Goal: Task Accomplishment & Management: Use online tool/utility

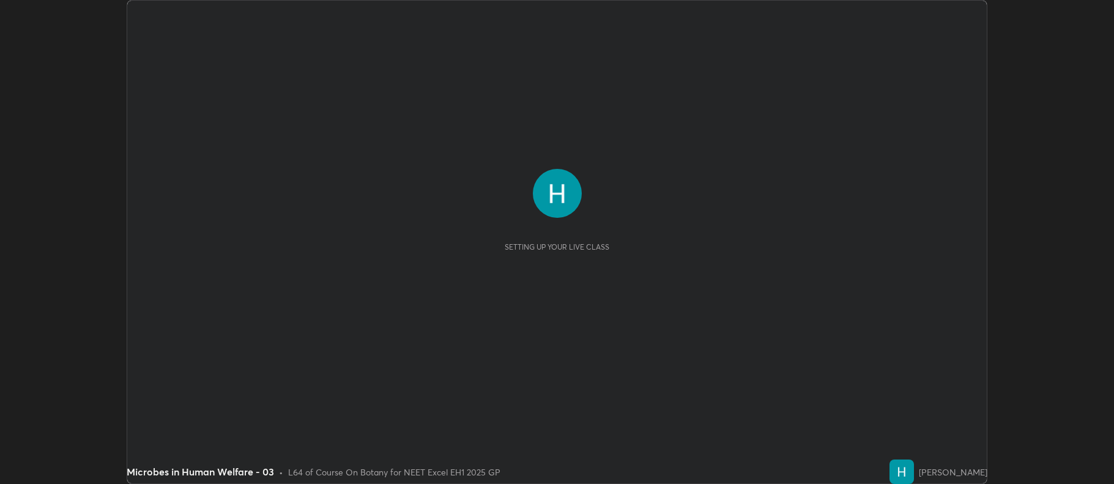
scroll to position [484, 1114]
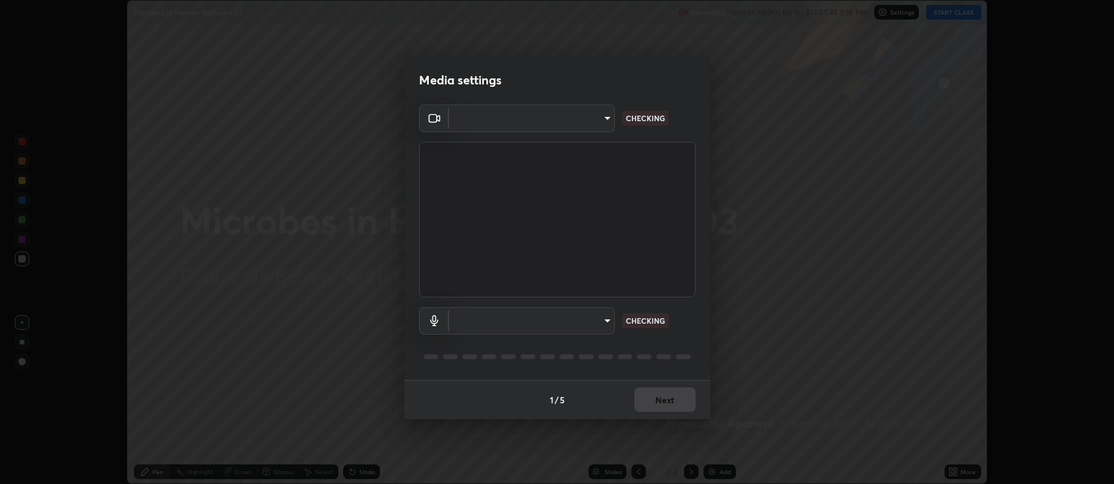
type input "5db75064d966c38022f0861f891c2b2deb8a9bf9a9a5a4ce251b0e0f2e365e36"
type input "default"
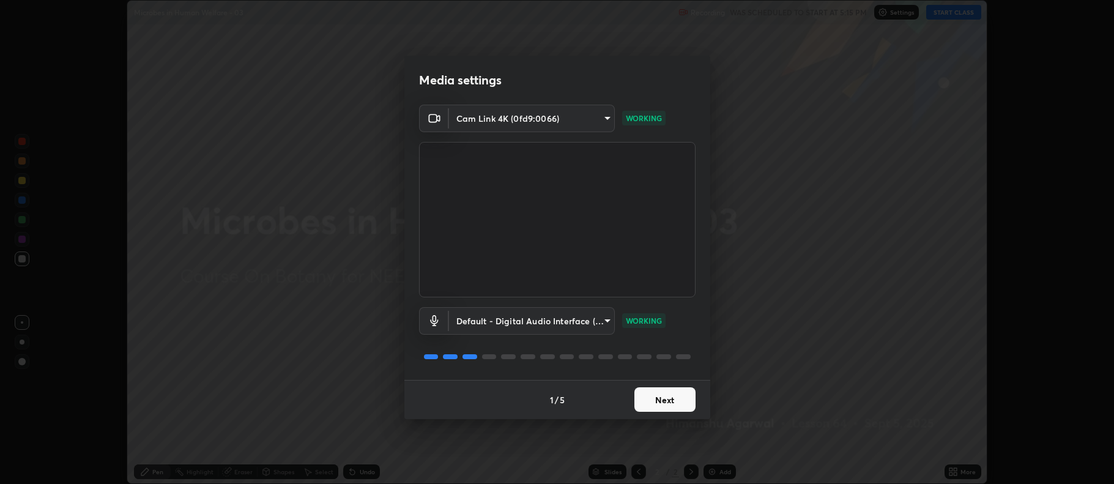
click at [666, 404] on button "Next" at bounding box center [664, 399] width 61 height 24
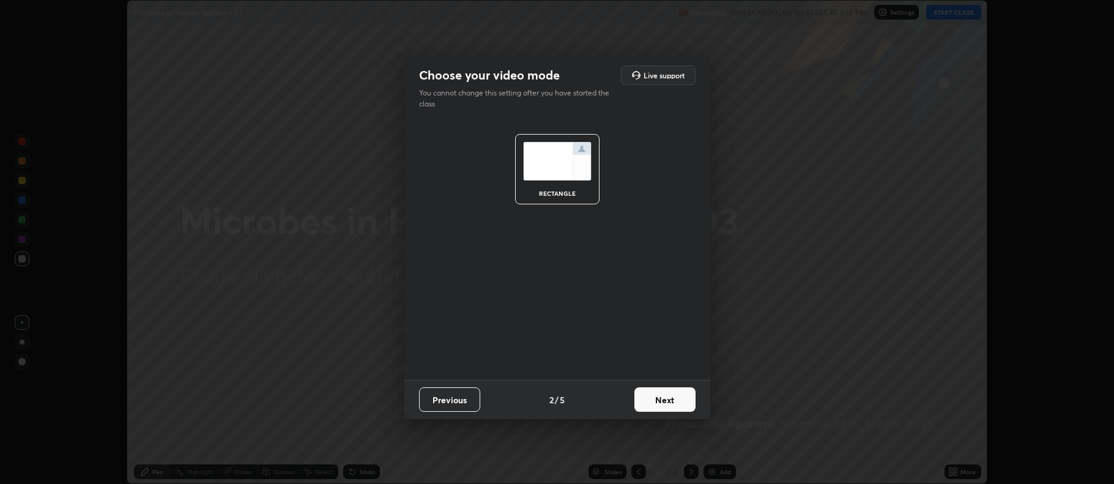
click at [667, 403] on button "Next" at bounding box center [664, 399] width 61 height 24
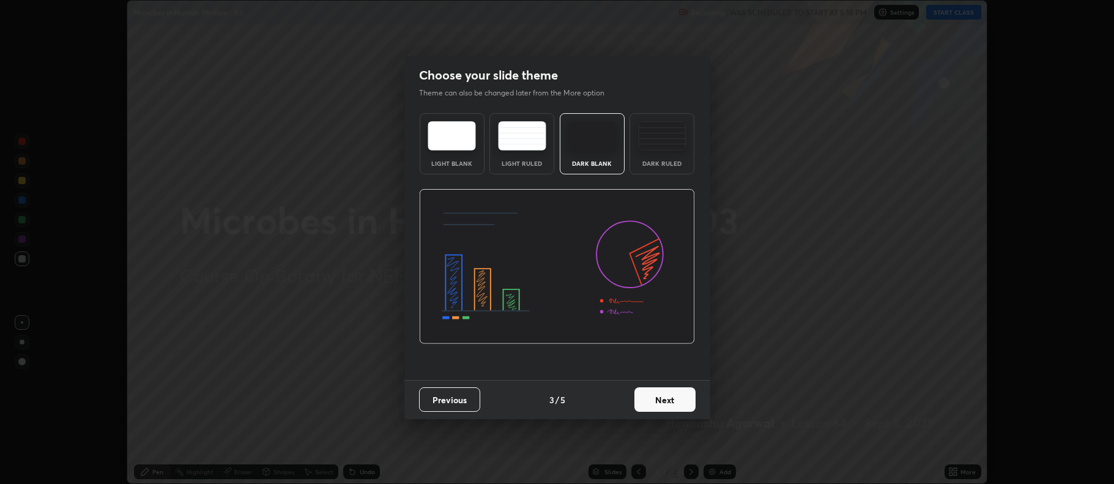
click at [669, 400] on button "Next" at bounding box center [664, 399] width 61 height 24
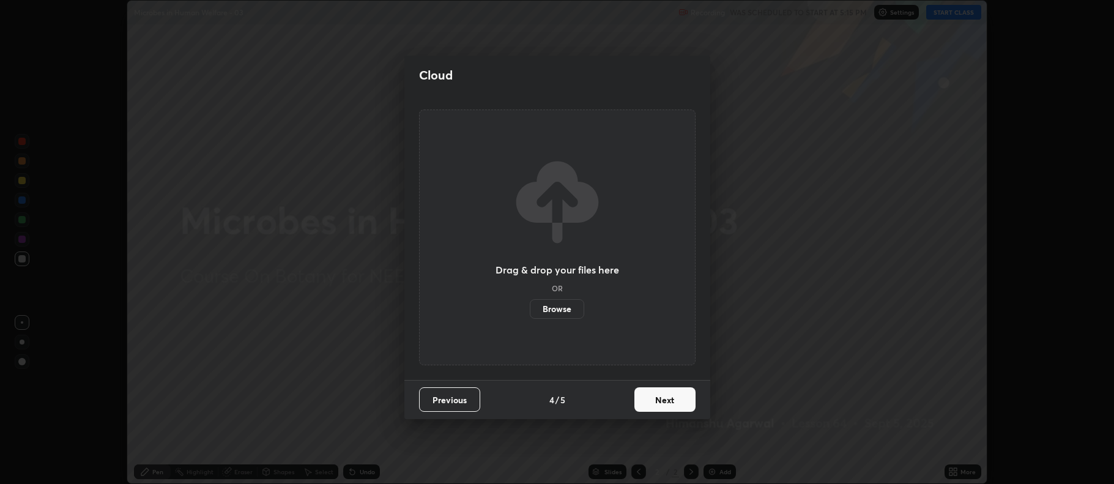
click at [671, 402] on button "Next" at bounding box center [664, 399] width 61 height 24
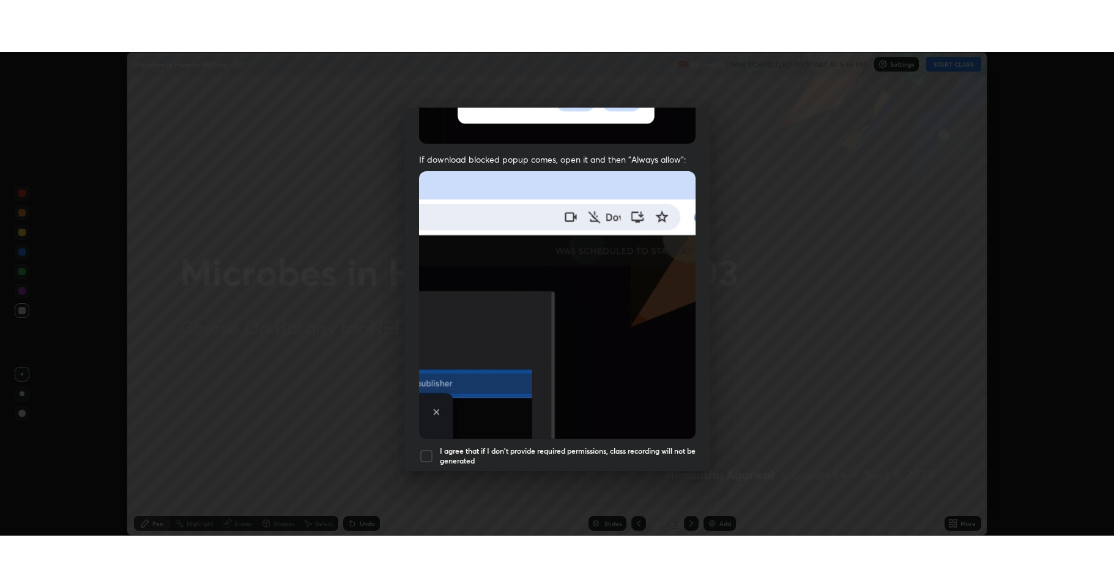
scroll to position [248, 0]
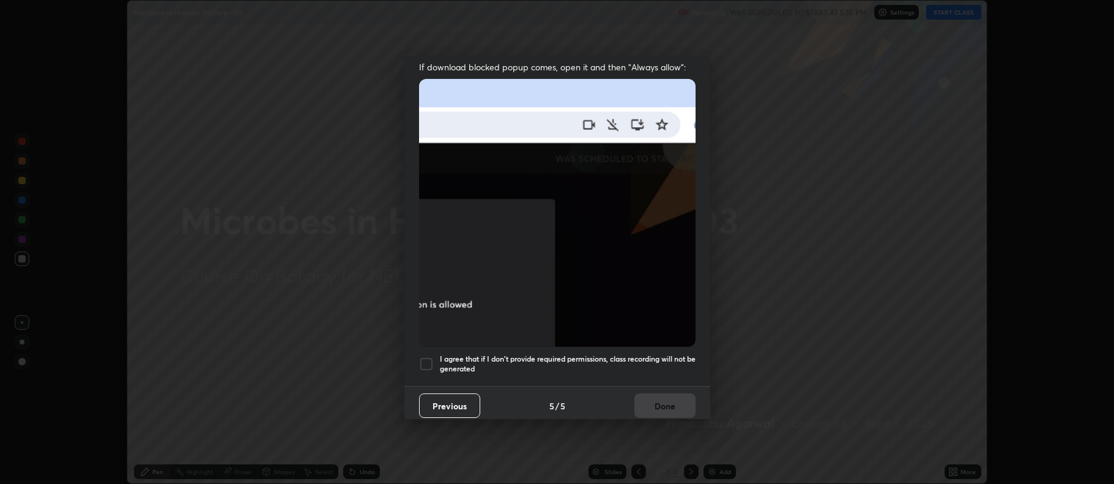
click at [428, 358] on div at bounding box center [426, 364] width 15 height 15
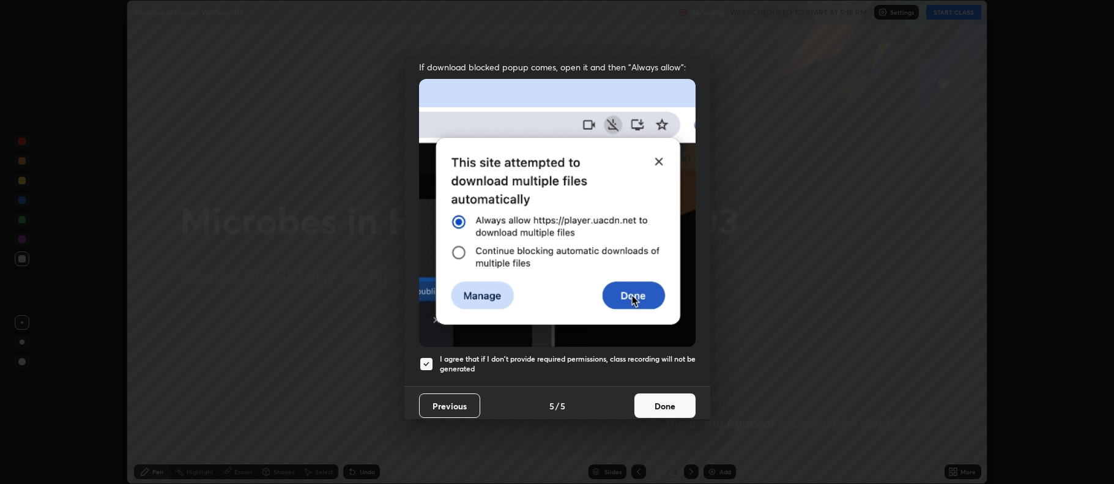
click at [653, 395] on button "Done" at bounding box center [664, 405] width 61 height 24
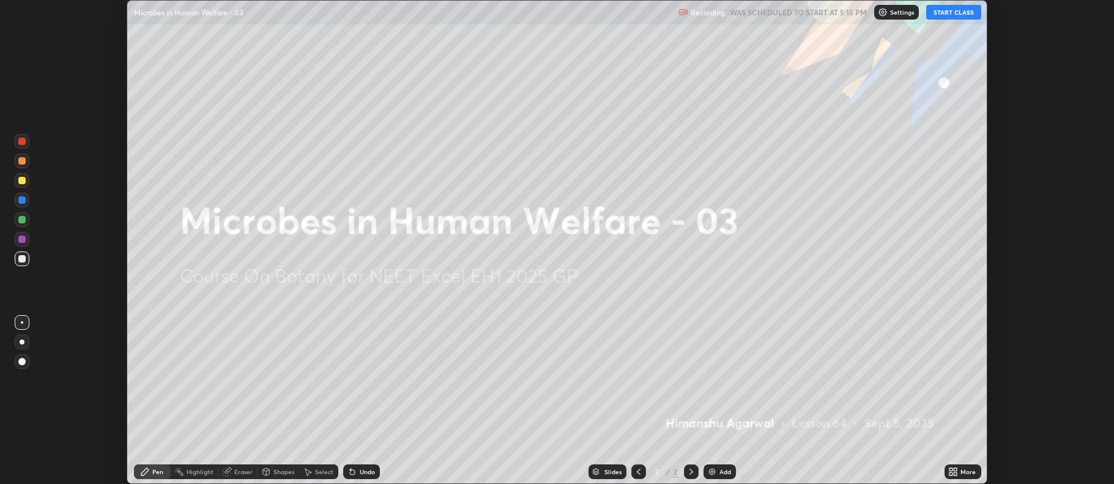
click at [951, 17] on button "START CLASS" at bounding box center [953, 12] width 55 height 15
click at [954, 13] on button "START CLASS" at bounding box center [953, 12] width 55 height 15
click at [951, 475] on icon at bounding box center [950, 473] width 3 height 3
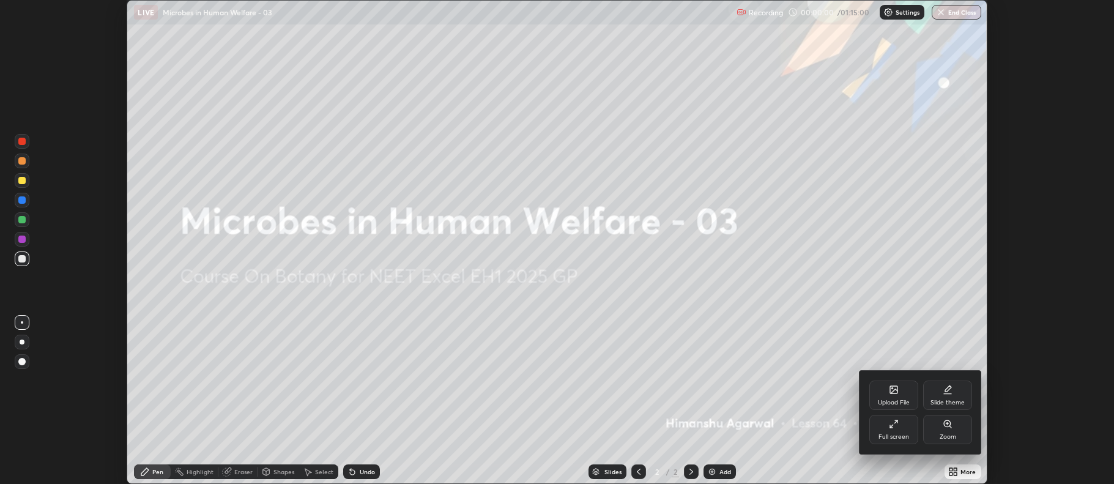
click at [893, 429] on div "Full screen" at bounding box center [893, 429] width 49 height 29
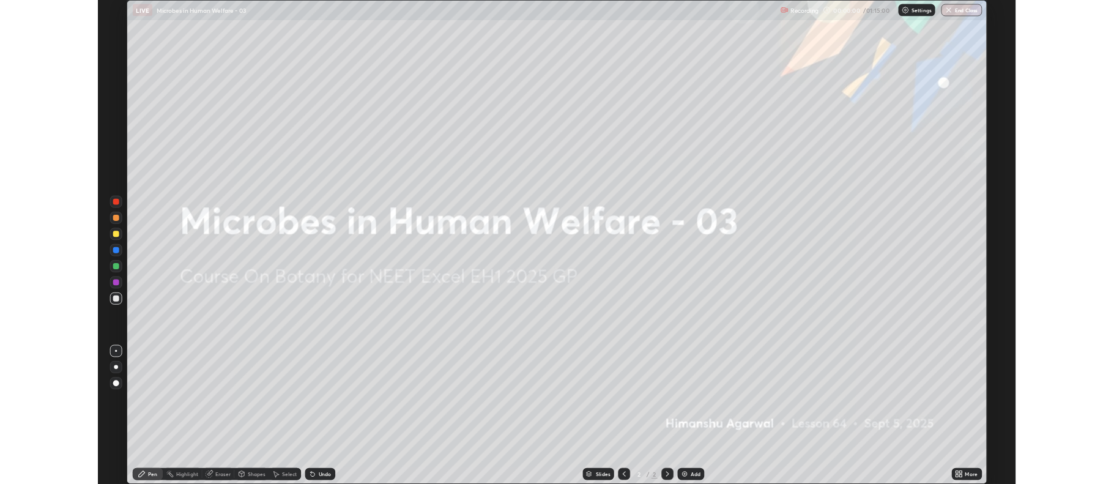
scroll to position [587, 1114]
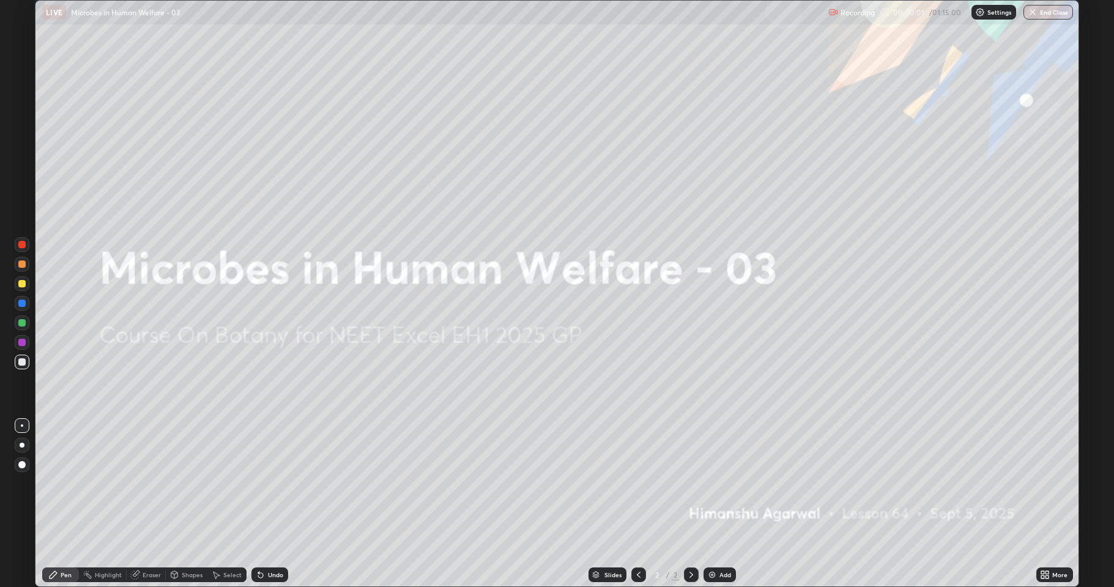
click at [709, 483] on img at bounding box center [712, 575] width 10 height 10
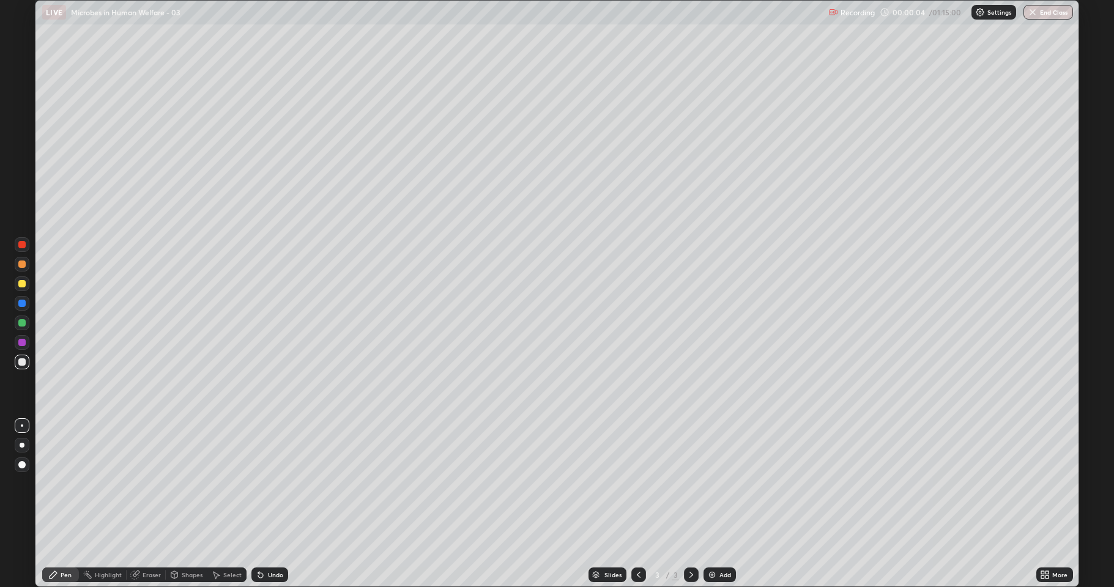
click at [22, 284] on div at bounding box center [21, 283] width 7 height 7
click at [187, 483] on div "Shapes" at bounding box center [192, 575] width 21 height 6
click at [21, 285] on div at bounding box center [21, 283] width 7 height 7
click at [54, 483] on icon at bounding box center [53, 574] width 7 height 7
click at [183, 483] on div "Shapes" at bounding box center [192, 575] width 21 height 6
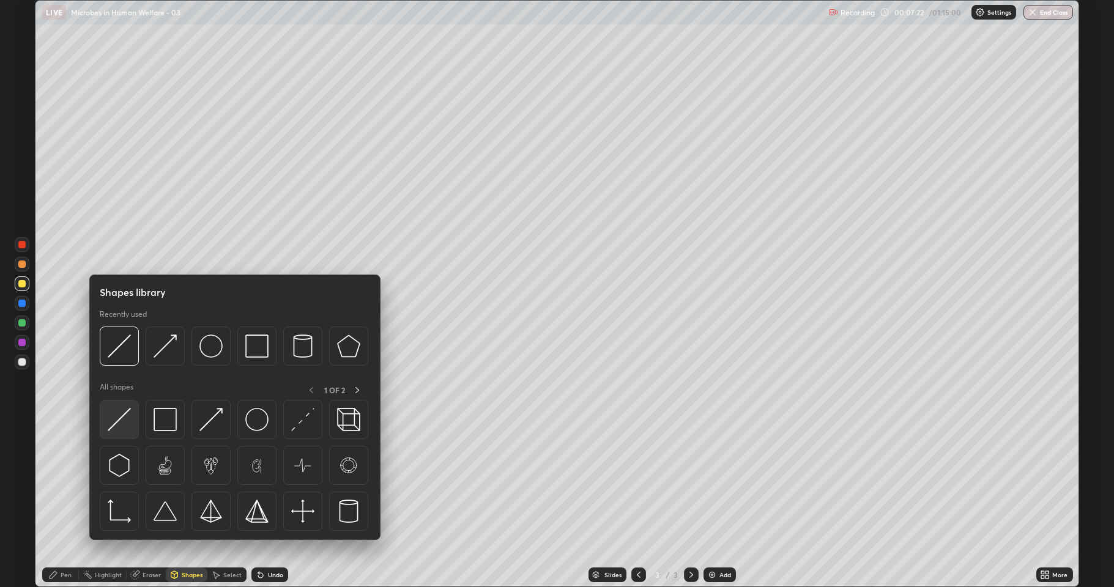
click at [118, 423] on img at bounding box center [119, 419] width 23 height 23
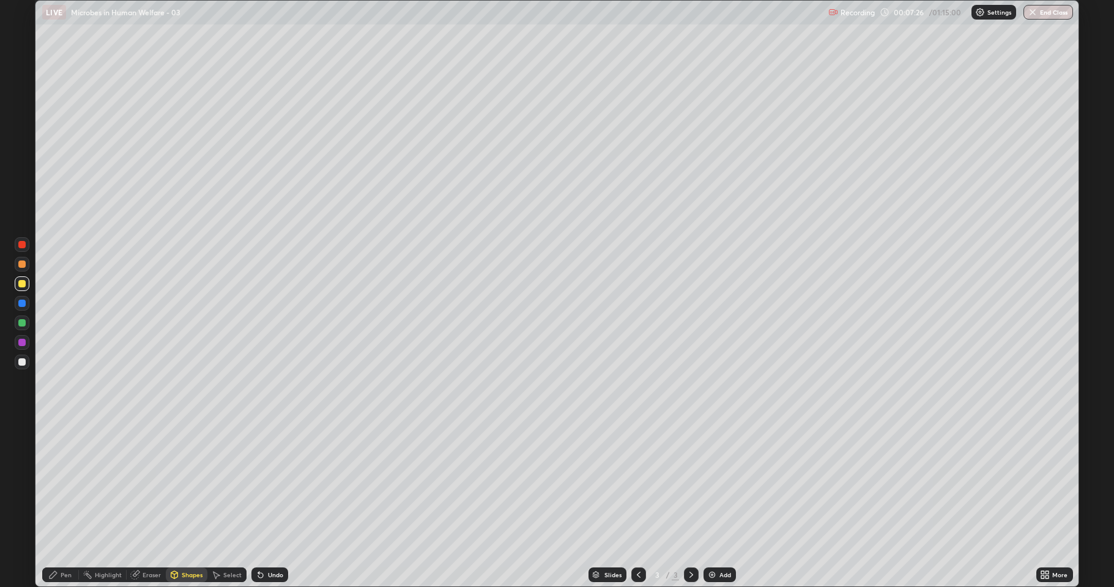
click at [17, 367] on div at bounding box center [22, 362] width 15 height 15
click at [144, 483] on div "Eraser" at bounding box center [152, 575] width 18 height 6
click at [66, 483] on div "Pen" at bounding box center [66, 575] width 11 height 6
click at [189, 483] on div "Shapes" at bounding box center [192, 575] width 21 height 6
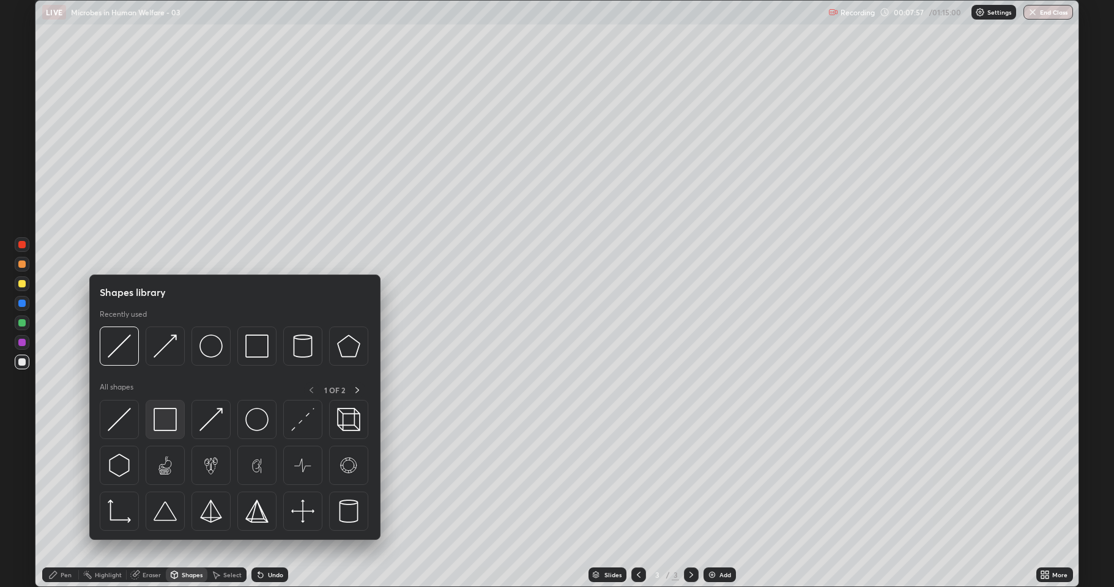
click at [159, 415] on img at bounding box center [165, 419] width 23 height 23
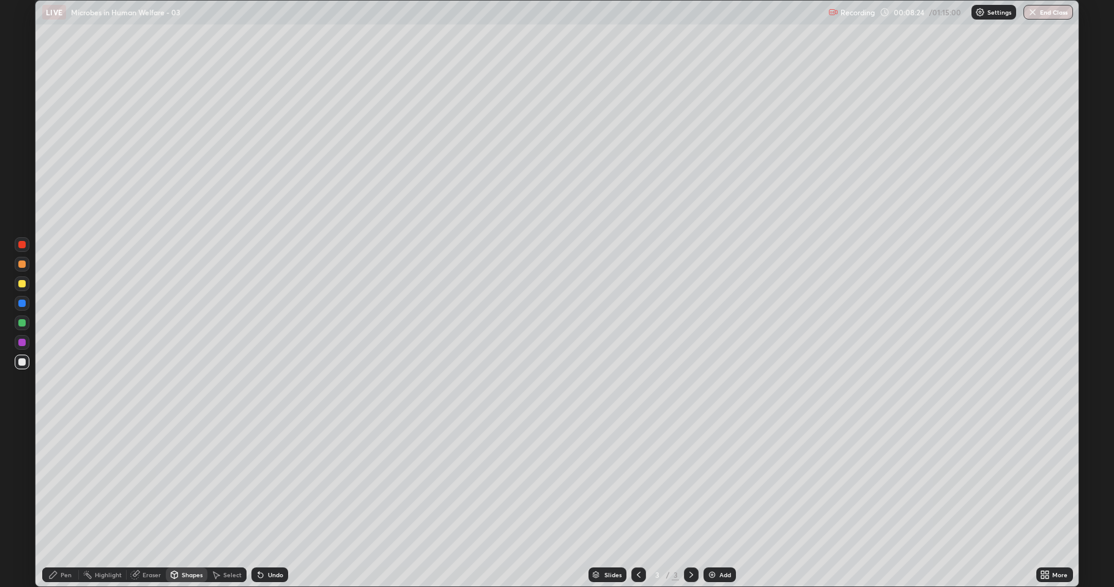
click at [58, 483] on div "Pen" at bounding box center [60, 575] width 37 height 15
click at [189, 483] on div "Shapes" at bounding box center [192, 575] width 21 height 6
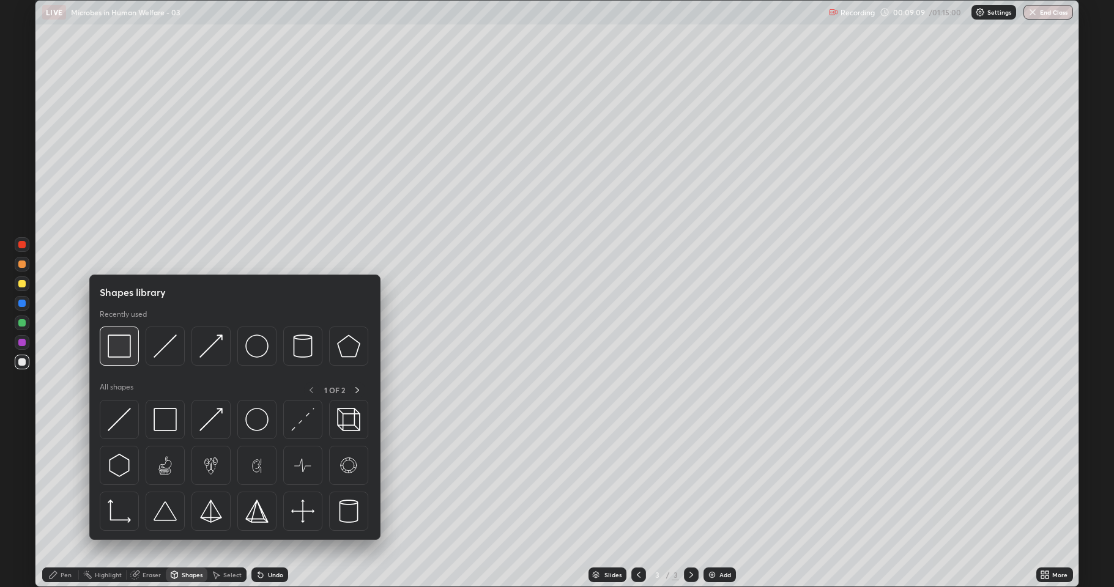
click at [128, 359] on div at bounding box center [119, 346] width 39 height 39
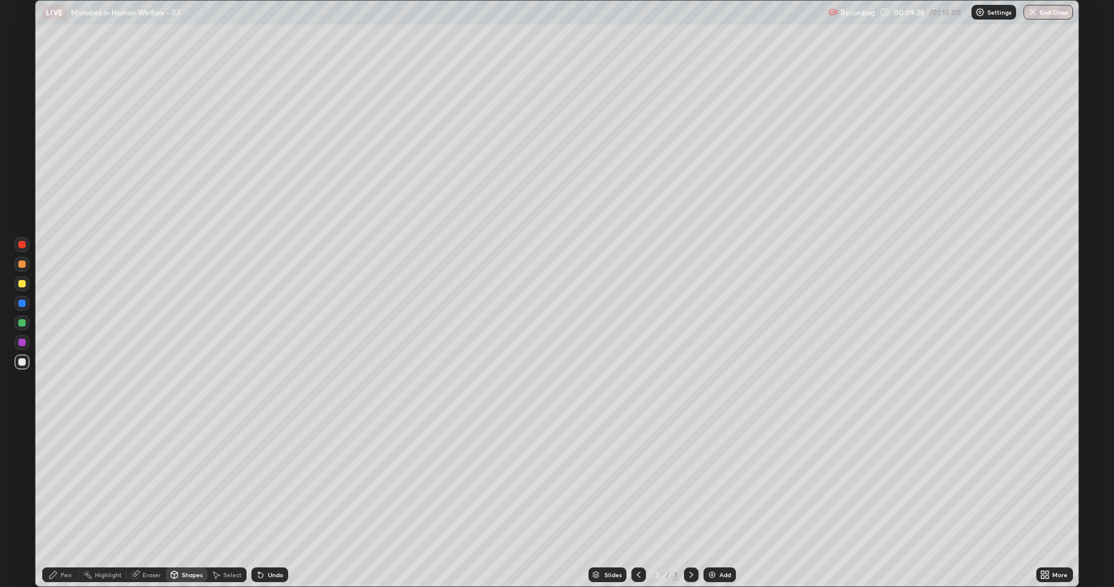
click at [185, 483] on div "Shapes" at bounding box center [187, 575] width 42 height 24
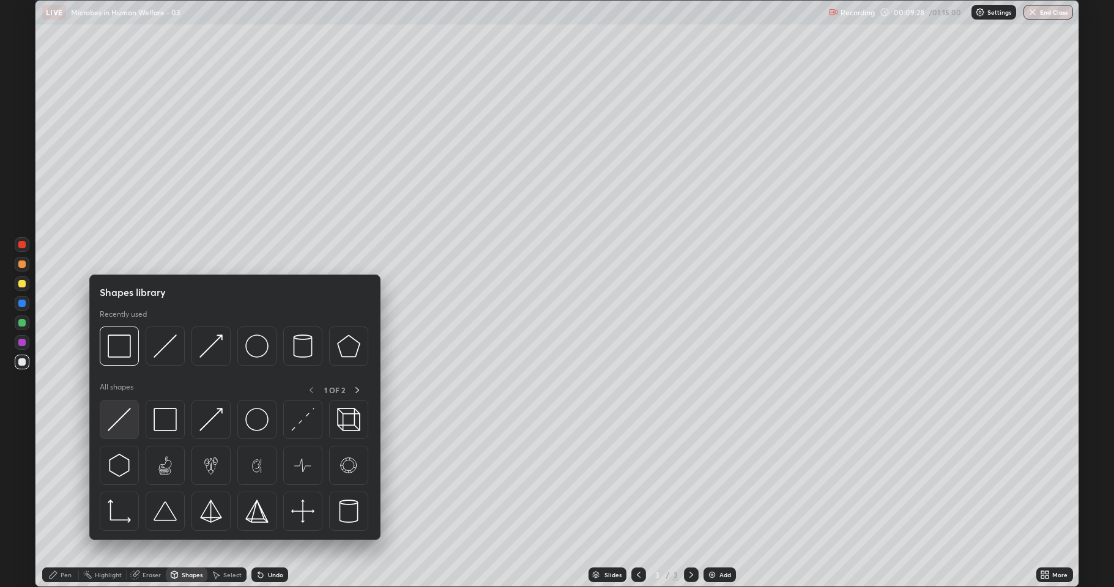
click at [118, 423] on img at bounding box center [119, 419] width 23 height 23
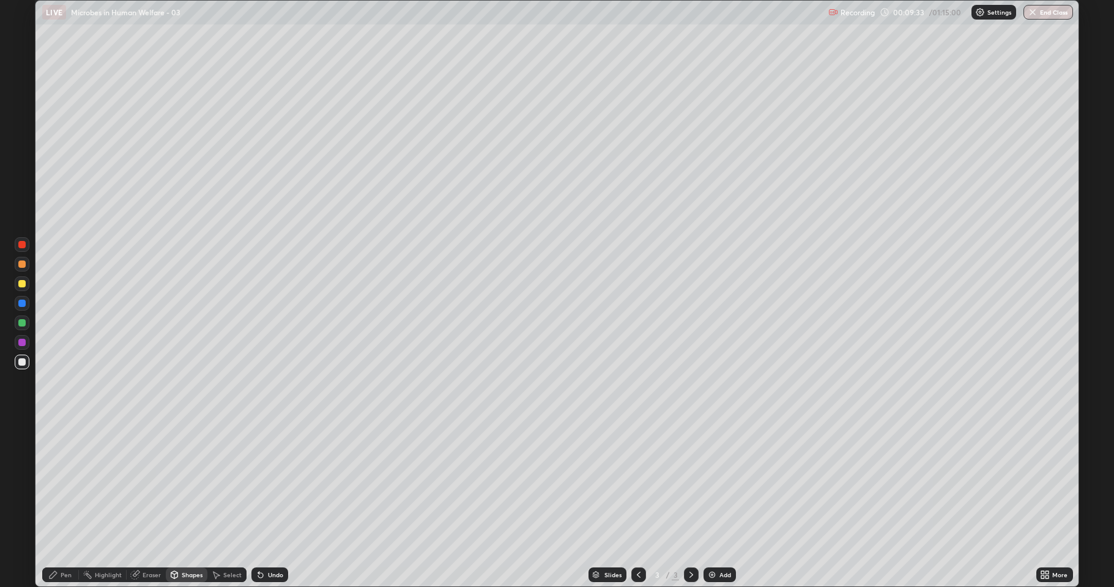
click at [193, 483] on div "Shapes" at bounding box center [187, 575] width 42 height 15
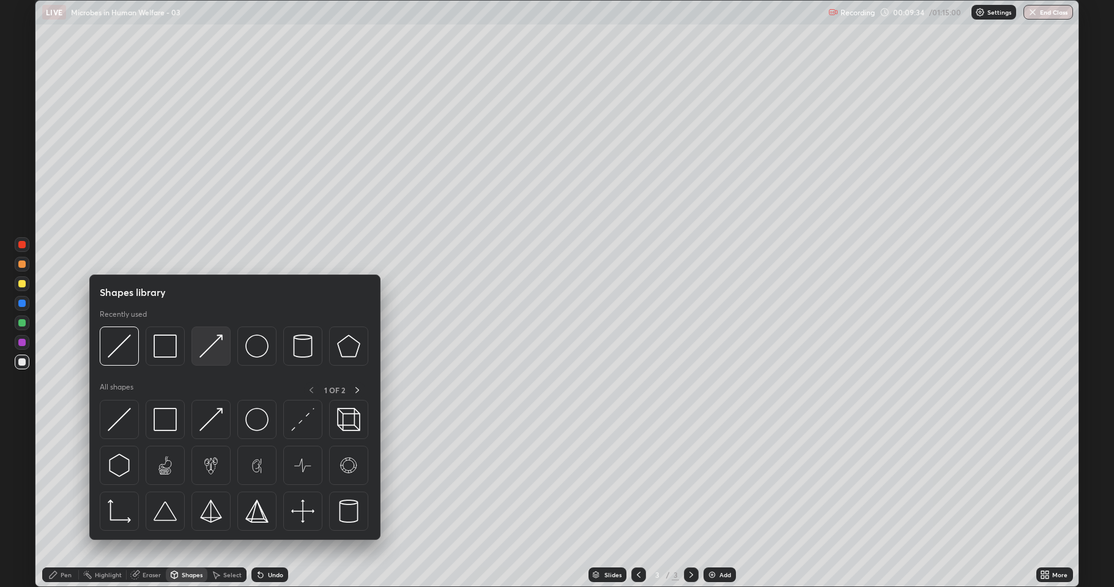
click at [209, 354] on img at bounding box center [210, 346] width 23 height 23
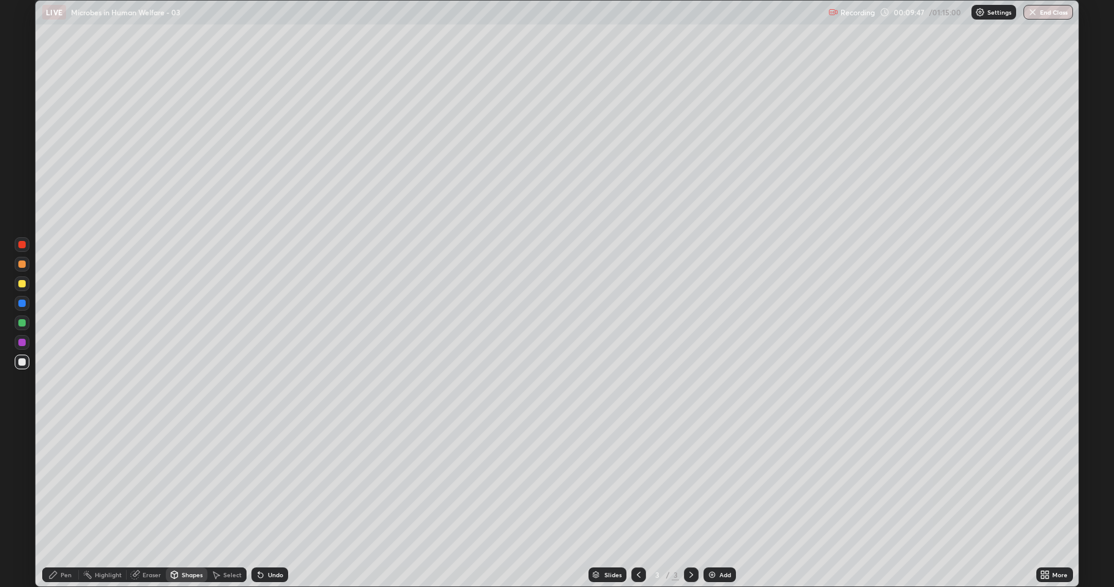
click at [23, 325] on div at bounding box center [21, 322] width 7 height 7
click at [69, 483] on div "Pen" at bounding box center [60, 575] width 37 height 15
click at [264, 483] on div "Undo" at bounding box center [269, 575] width 37 height 15
click at [262, 483] on icon at bounding box center [261, 575] width 10 height 10
click at [265, 483] on div "Undo" at bounding box center [269, 575] width 37 height 15
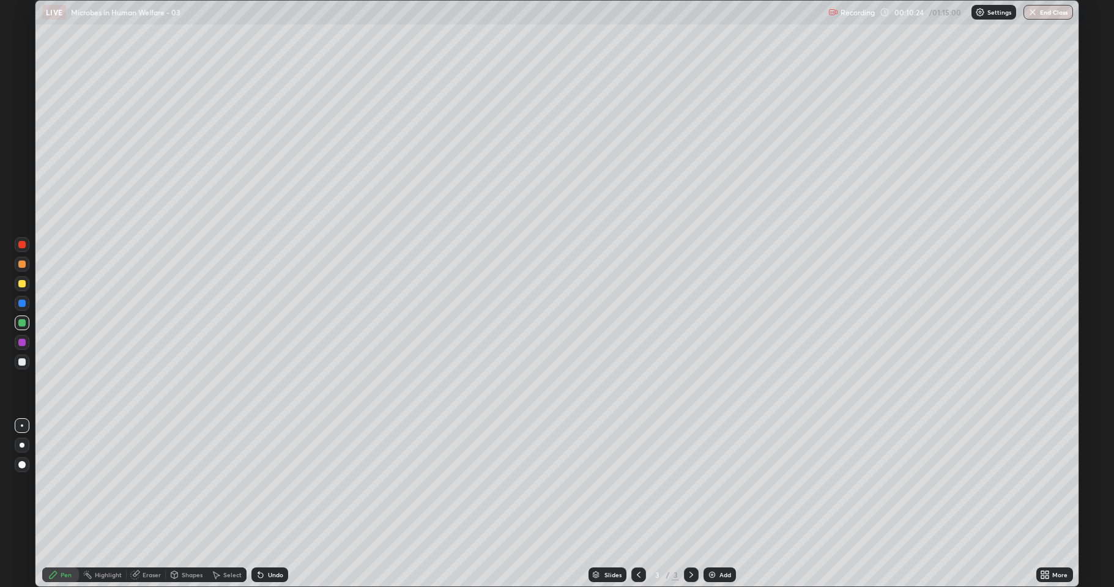
click at [266, 483] on div "Undo" at bounding box center [269, 575] width 37 height 15
click at [185, 483] on div "Shapes" at bounding box center [192, 575] width 21 height 6
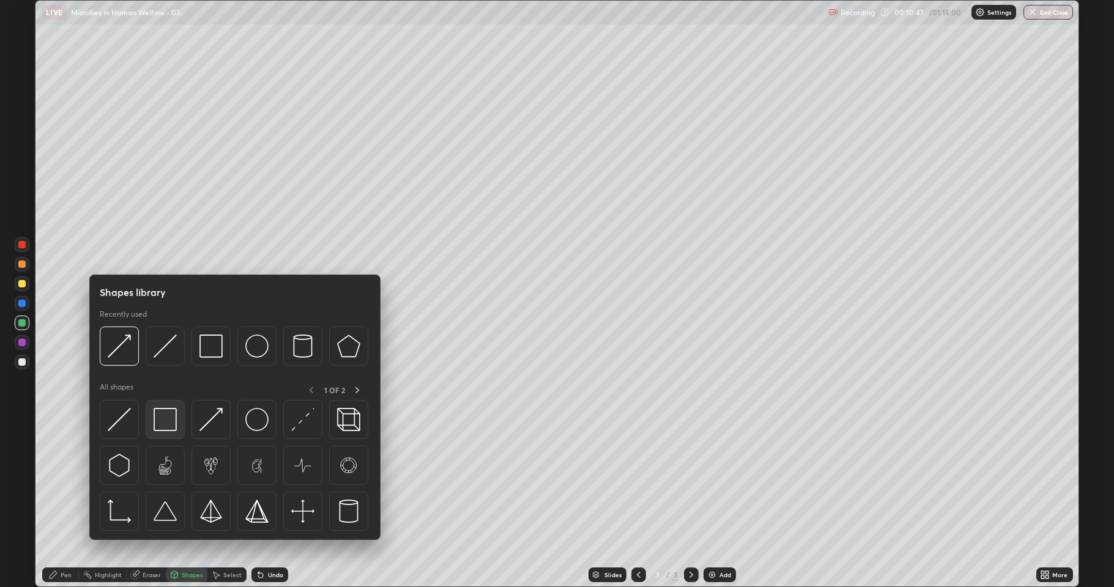
click at [166, 421] on img at bounding box center [165, 419] width 23 height 23
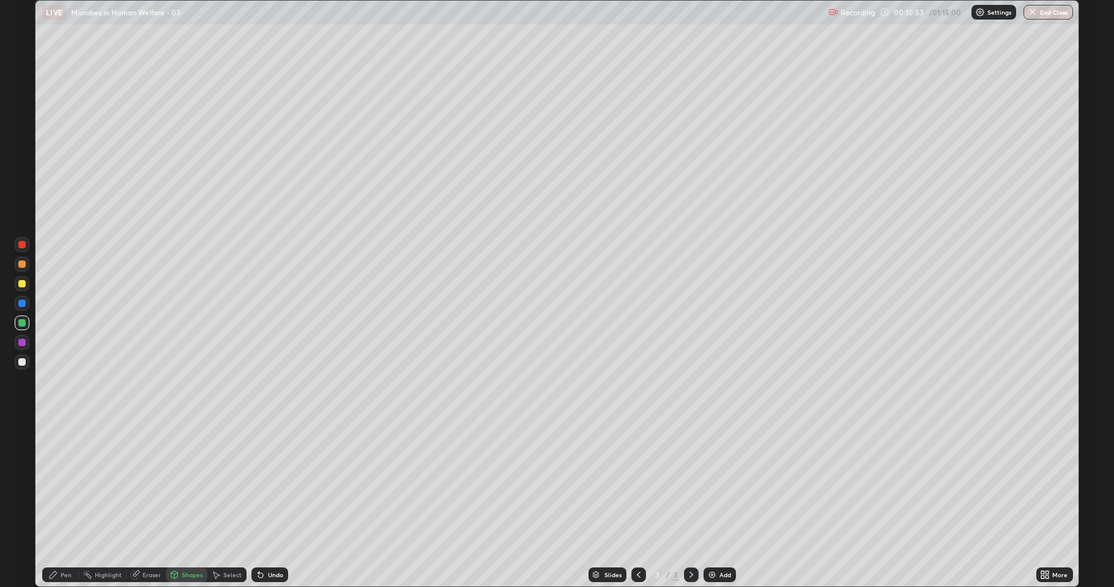
click at [191, 483] on div "Shapes" at bounding box center [187, 575] width 42 height 15
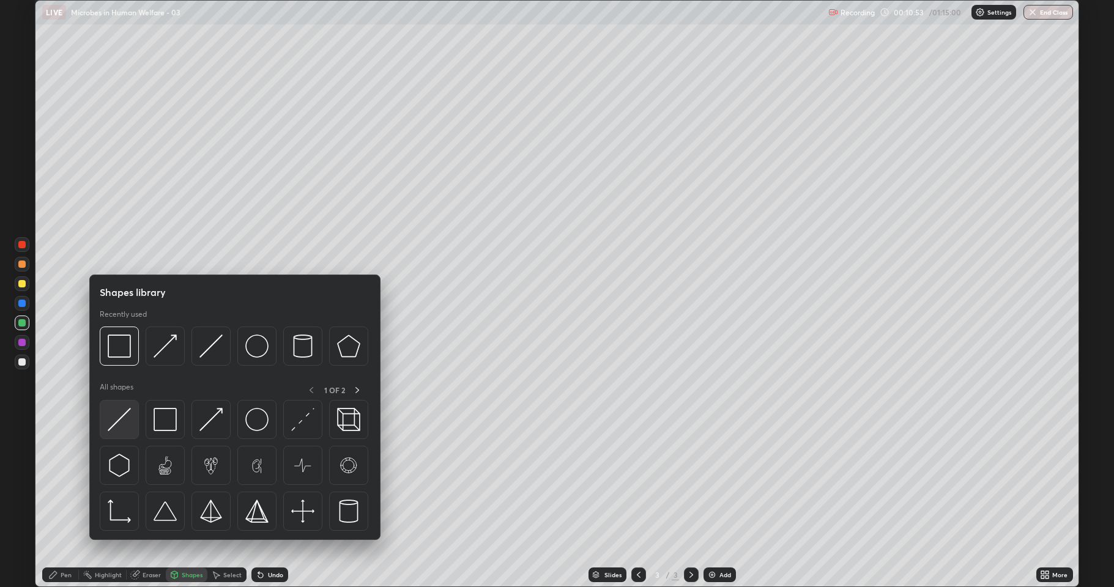
click at [123, 417] on img at bounding box center [119, 419] width 23 height 23
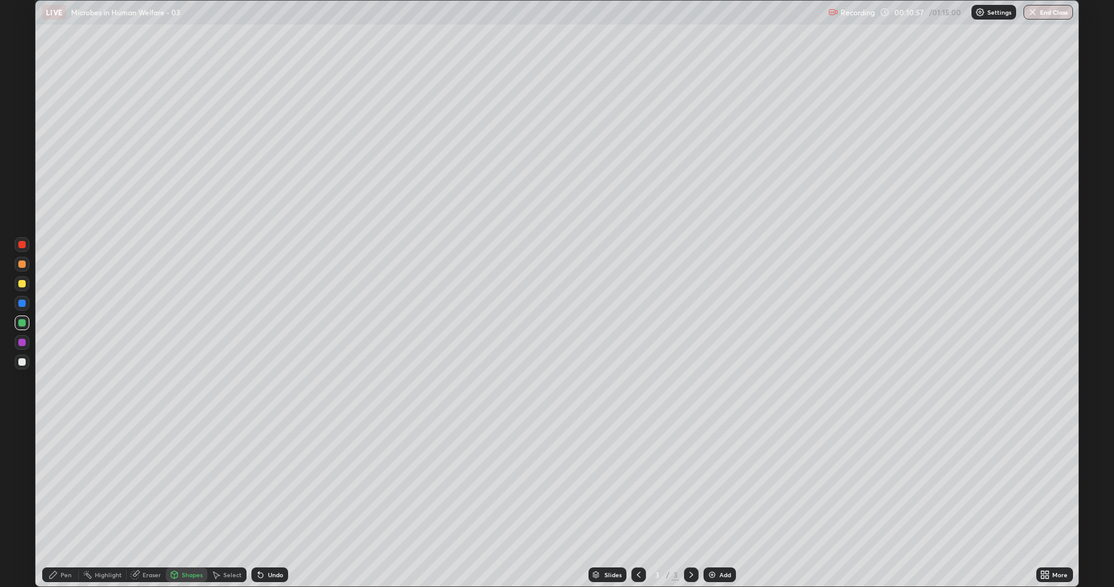
click at [182, 483] on div "Shapes" at bounding box center [192, 575] width 21 height 6
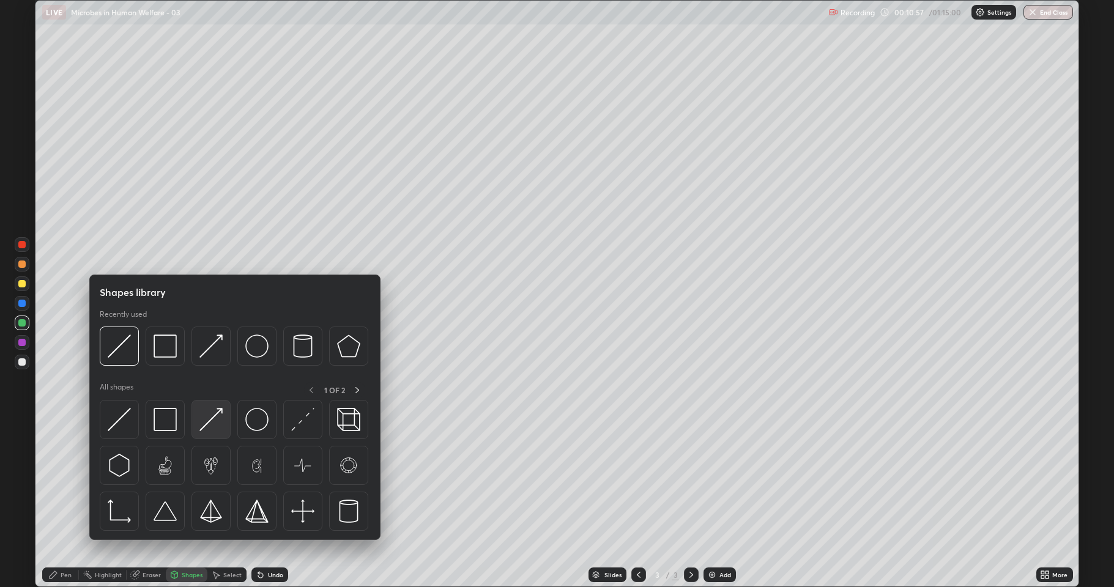
click at [211, 419] on img at bounding box center [210, 419] width 23 height 23
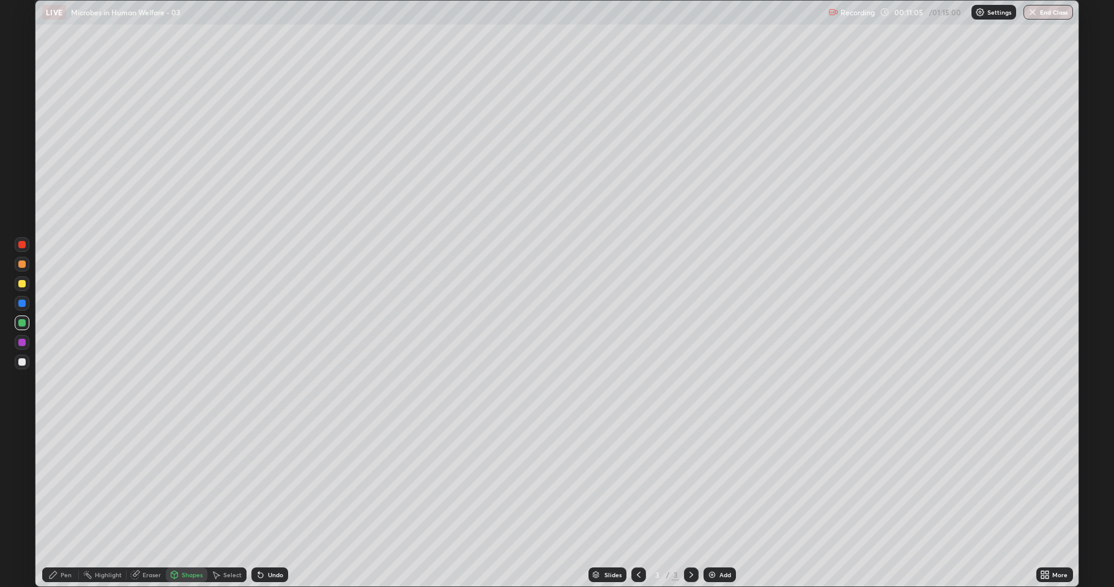
click at [64, 483] on div "Pen" at bounding box center [60, 575] width 37 height 15
click at [24, 267] on div at bounding box center [21, 264] width 7 height 7
click at [198, 483] on div "Shapes" at bounding box center [192, 575] width 21 height 6
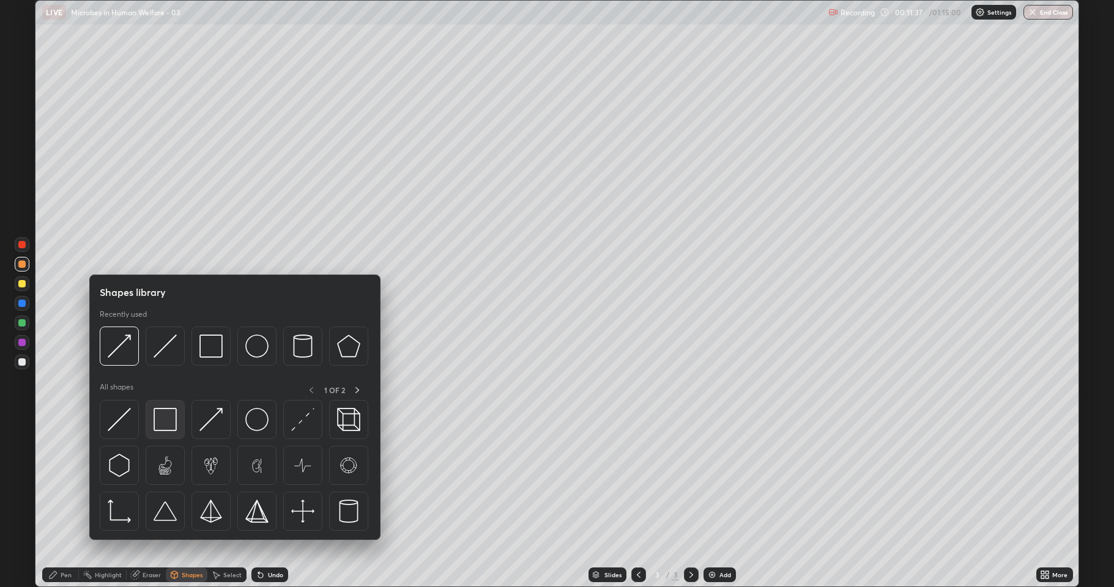
click at [168, 412] on img at bounding box center [165, 419] width 23 height 23
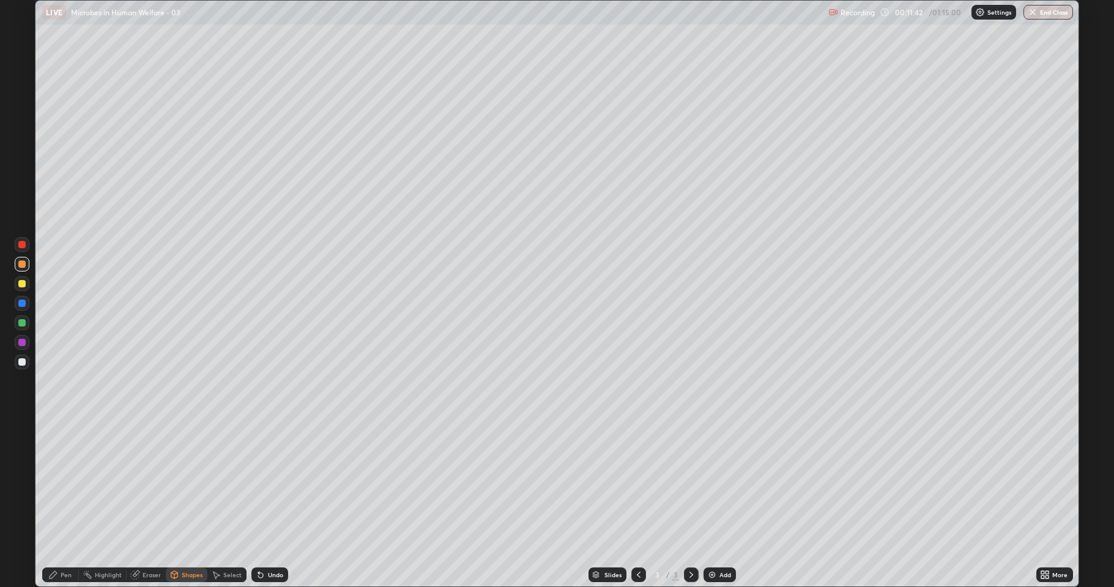
click at [202, 483] on div "Shapes" at bounding box center [187, 575] width 42 height 15
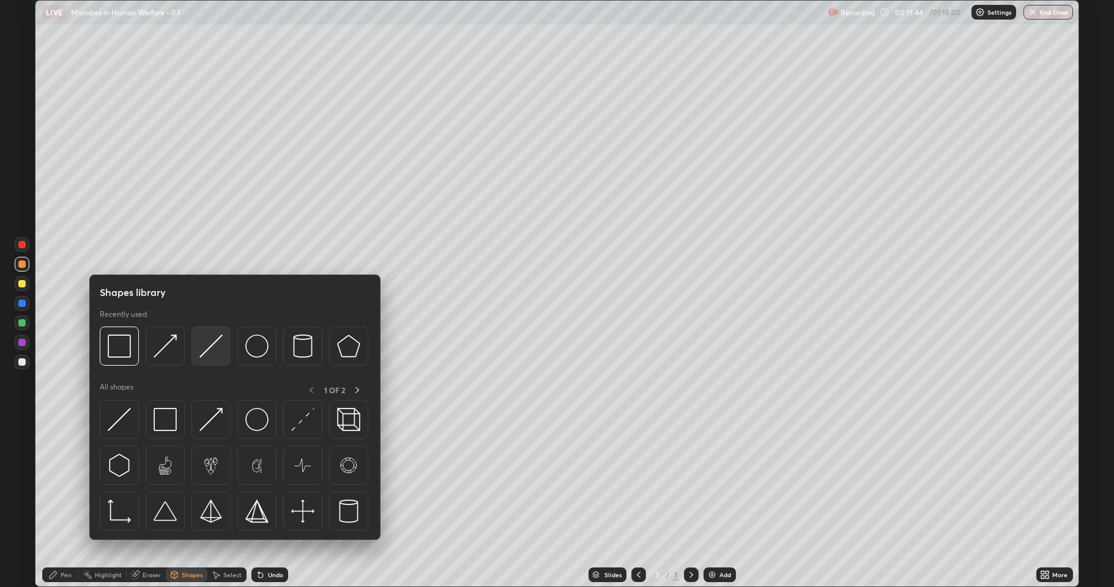
click at [210, 344] on img at bounding box center [210, 346] width 23 height 23
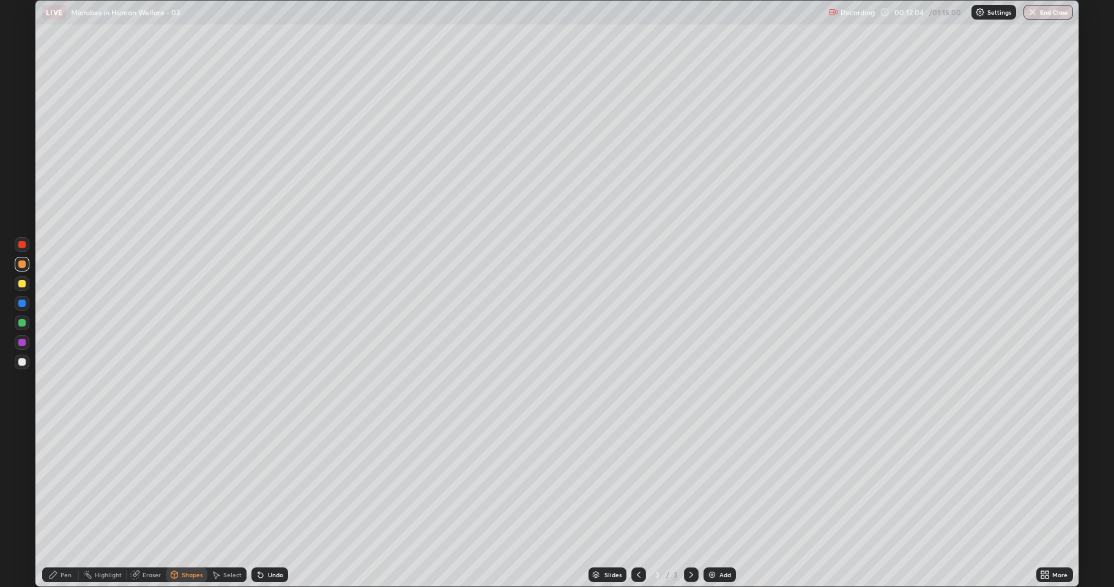
click at [141, 483] on div "Eraser" at bounding box center [146, 575] width 39 height 15
click at [54, 483] on icon at bounding box center [53, 574] width 7 height 7
click at [19, 280] on div at bounding box center [22, 284] width 15 height 15
click at [22, 365] on div at bounding box center [21, 362] width 7 height 7
click at [22, 264] on div at bounding box center [21, 264] width 7 height 7
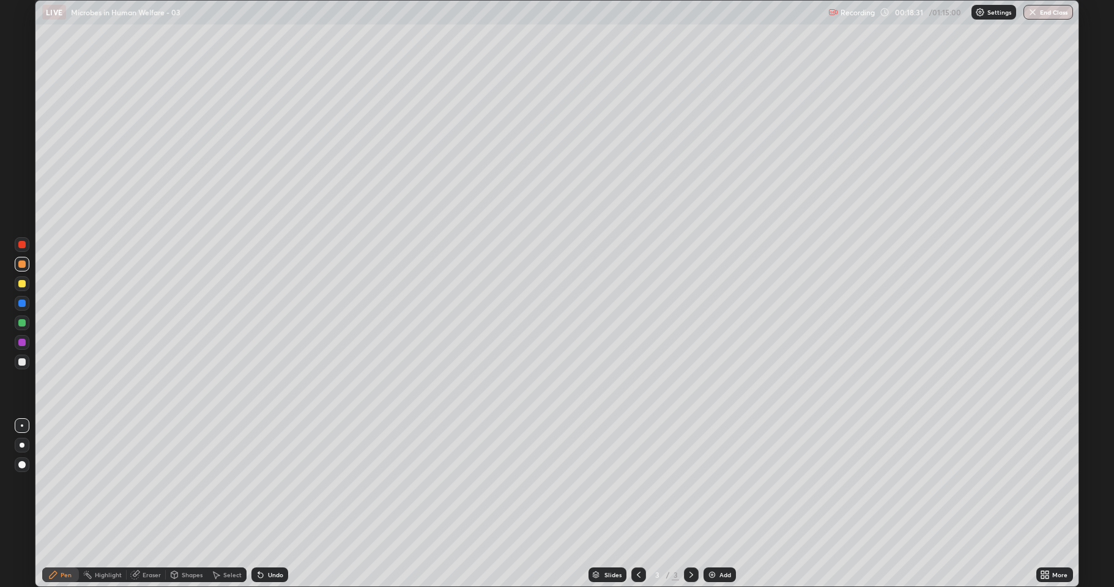
click at [23, 281] on div at bounding box center [21, 283] width 7 height 7
click at [23, 362] on div at bounding box center [21, 362] width 7 height 7
click at [713, 483] on img at bounding box center [712, 575] width 10 height 10
click at [20, 324] on div at bounding box center [21, 322] width 7 height 7
click at [22, 362] on div at bounding box center [21, 362] width 7 height 7
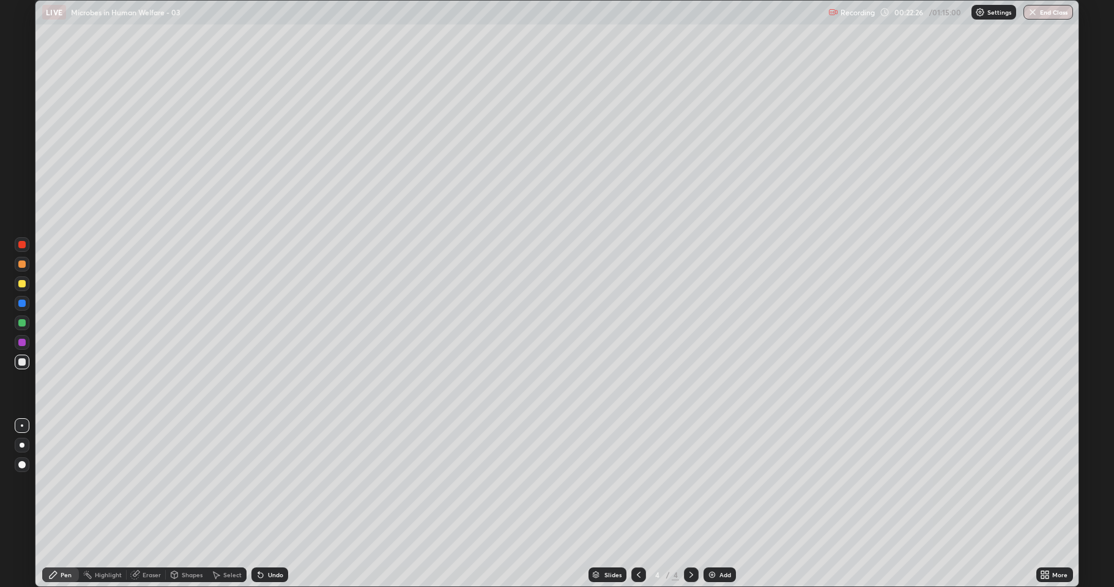
click at [20, 322] on div at bounding box center [21, 322] width 7 height 7
click at [152, 483] on div "Eraser" at bounding box center [152, 575] width 18 height 6
click at [59, 483] on div "Pen" at bounding box center [60, 575] width 37 height 15
click at [18, 264] on div at bounding box center [22, 264] width 15 height 15
click at [21, 284] on div at bounding box center [21, 283] width 7 height 7
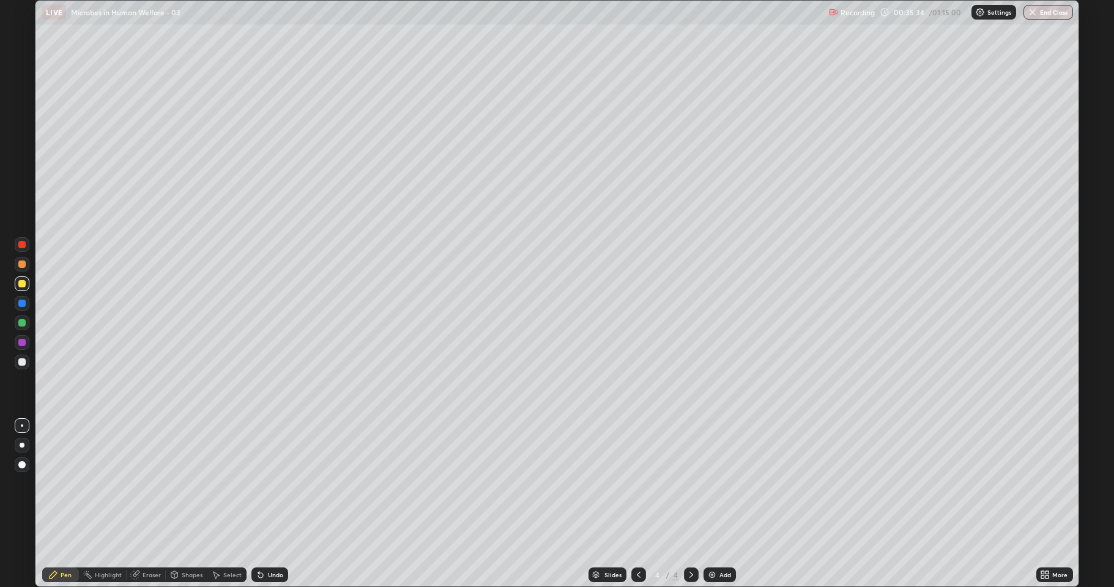
click at [23, 364] on div at bounding box center [21, 362] width 7 height 7
click at [21, 267] on div at bounding box center [21, 264] width 7 height 7
click at [22, 363] on div at bounding box center [21, 362] width 7 height 7
click at [631, 483] on div at bounding box center [638, 575] width 15 height 15
click at [272, 483] on div "Undo" at bounding box center [269, 575] width 37 height 15
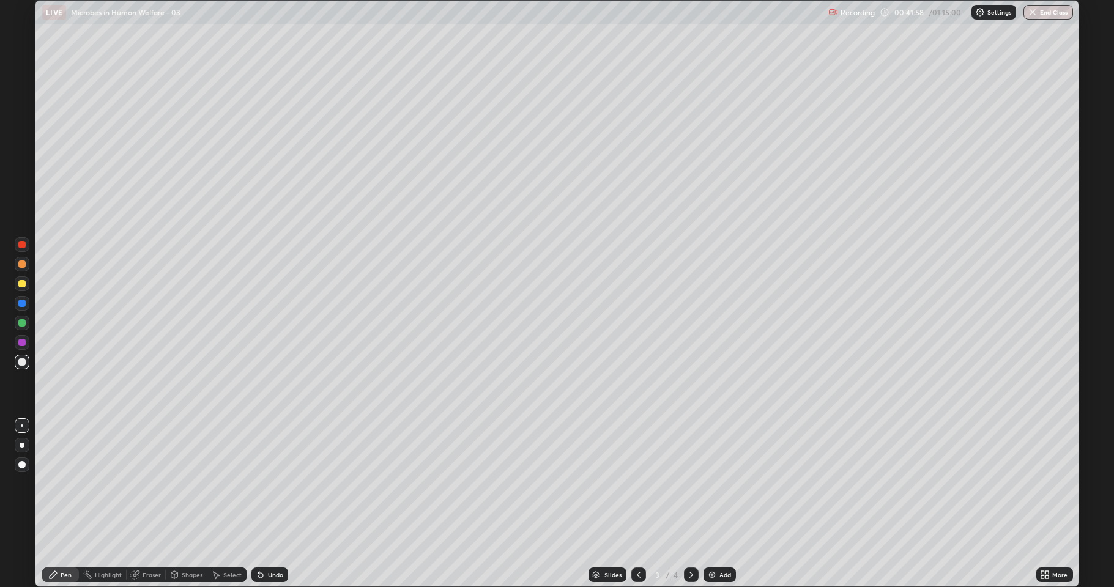
click at [275, 483] on div "Undo" at bounding box center [269, 575] width 37 height 15
click at [273, 483] on div "Undo" at bounding box center [269, 575] width 37 height 15
click at [270, 483] on div "Undo" at bounding box center [275, 575] width 15 height 6
click at [24, 324] on div at bounding box center [21, 322] width 7 height 7
click at [690, 483] on icon at bounding box center [691, 575] width 10 height 10
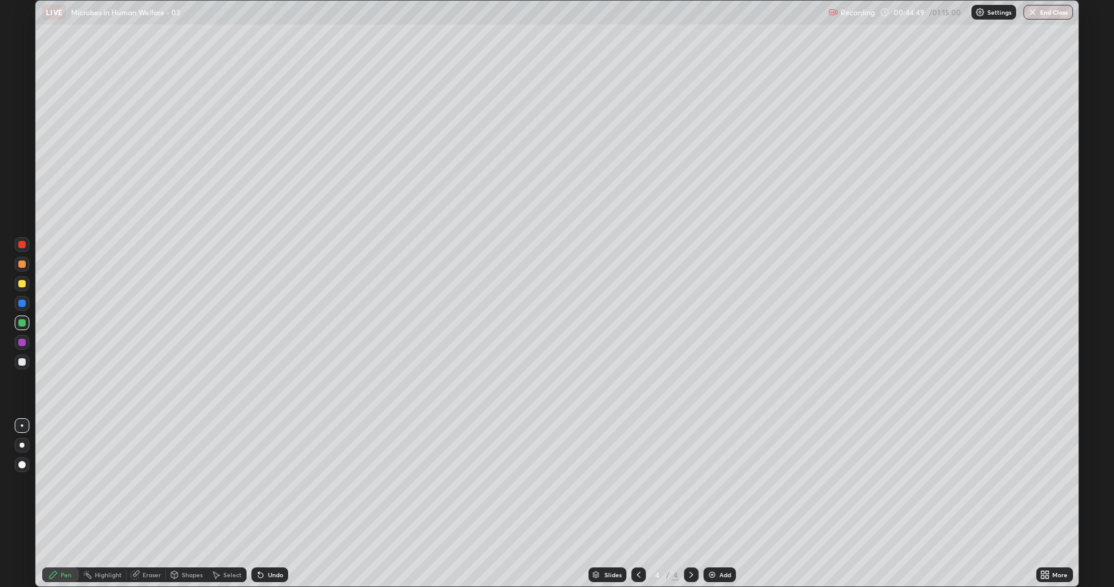
click at [637, 483] on icon at bounding box center [639, 575] width 10 height 10
click at [20, 286] on div at bounding box center [21, 283] width 7 height 7
click at [22, 268] on div at bounding box center [22, 264] width 15 height 15
click at [22, 367] on div at bounding box center [22, 362] width 15 height 15
click at [24, 286] on div at bounding box center [21, 283] width 7 height 7
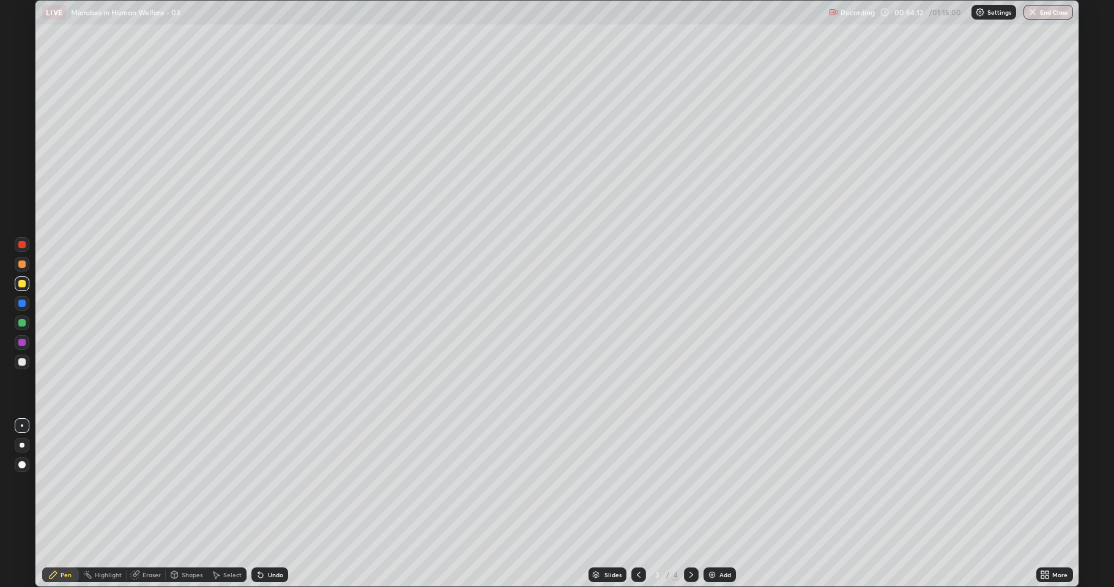
click at [19, 359] on div at bounding box center [22, 362] width 15 height 15
click at [24, 323] on div at bounding box center [21, 322] width 7 height 7
click at [17, 365] on div at bounding box center [22, 362] width 15 height 15
click at [639, 483] on icon at bounding box center [639, 575] width 4 height 6
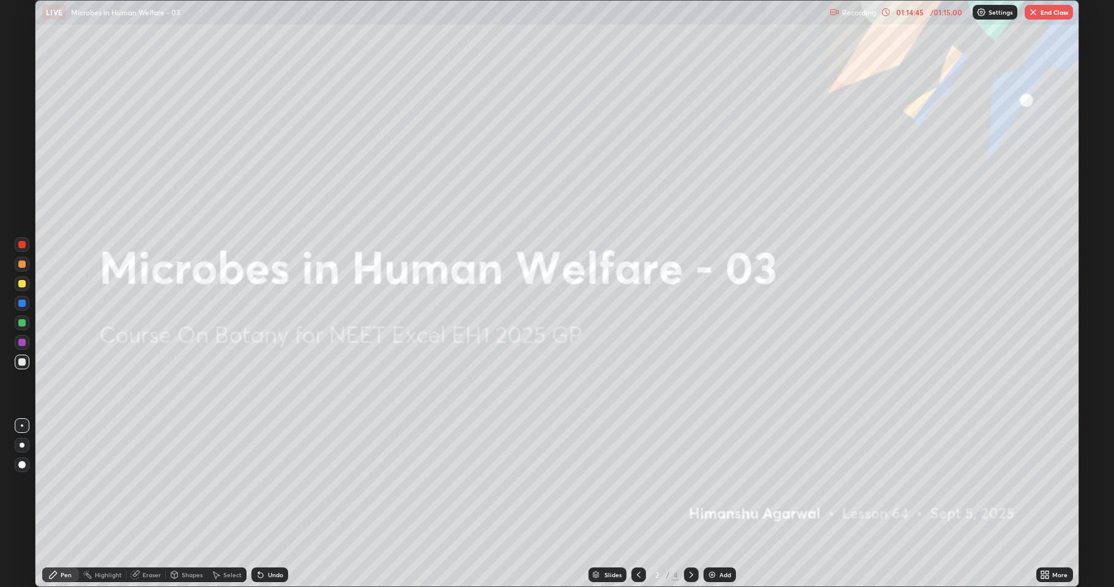
click at [690, 483] on icon at bounding box center [691, 575] width 10 height 10
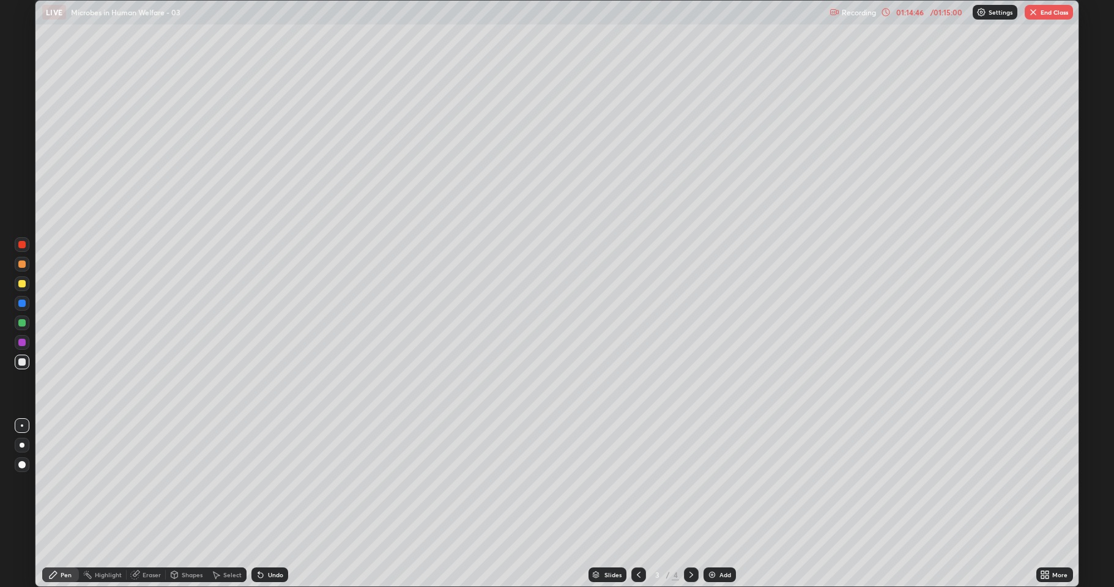
click at [688, 483] on icon at bounding box center [691, 575] width 10 height 10
click at [919, 13] on div "01:16:05" at bounding box center [910, 12] width 34 height 7
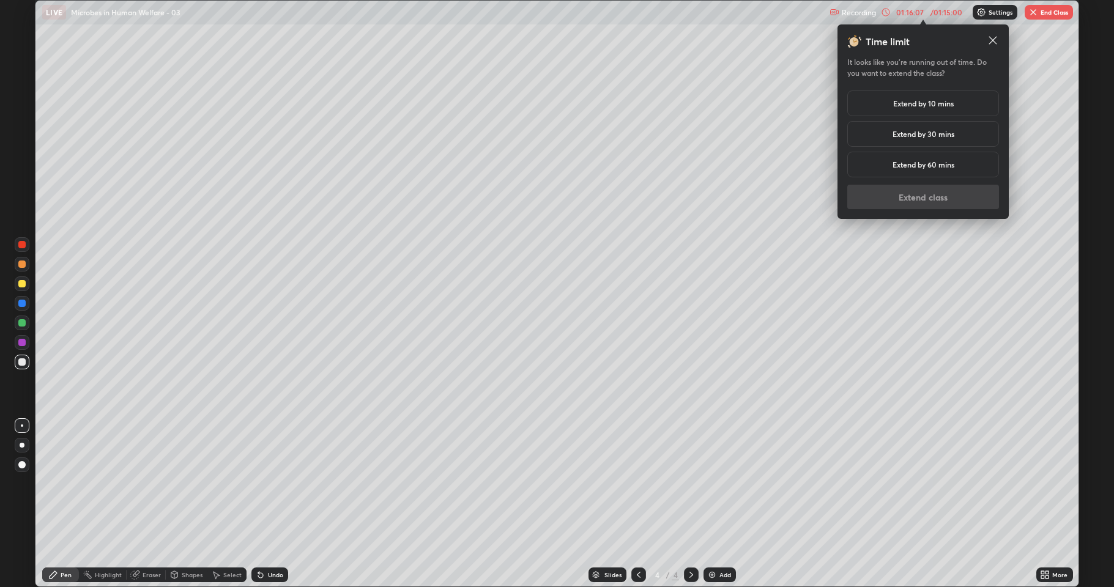
click at [951, 105] on h5 "Extend by 10 mins" at bounding box center [923, 103] width 61 height 11
click at [977, 198] on button "Extend class" at bounding box center [923, 197] width 152 height 24
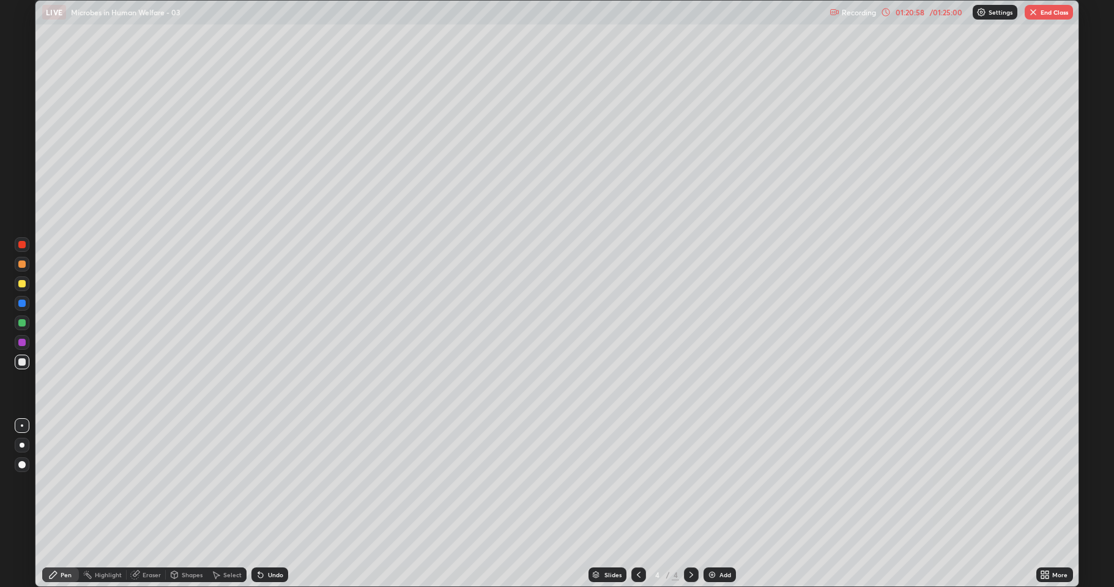
click at [1039, 15] on button "End Class" at bounding box center [1049, 12] width 48 height 15
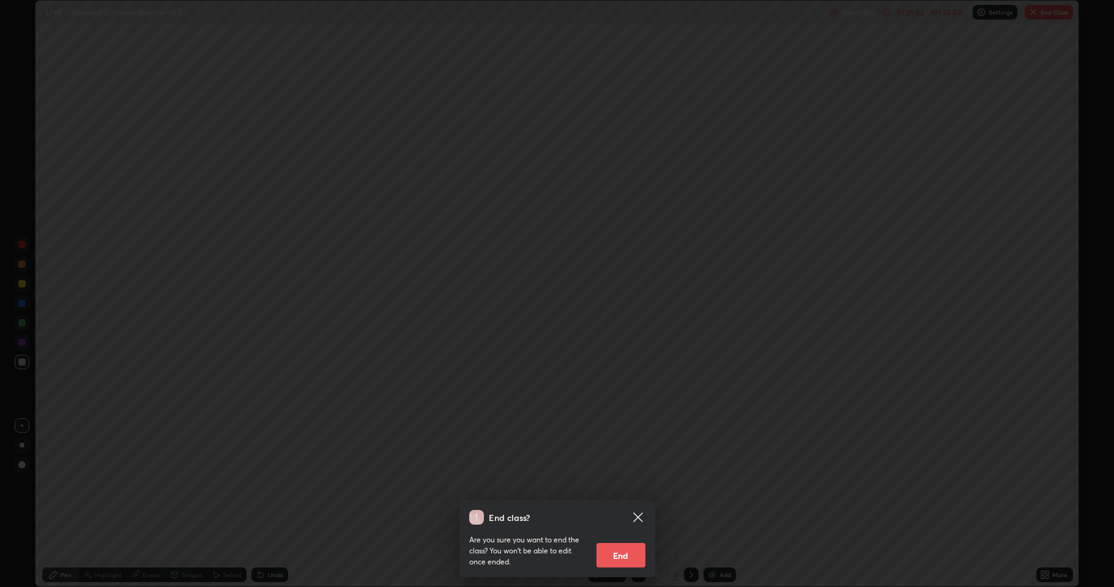
click at [625, 483] on button "End" at bounding box center [620, 555] width 49 height 24
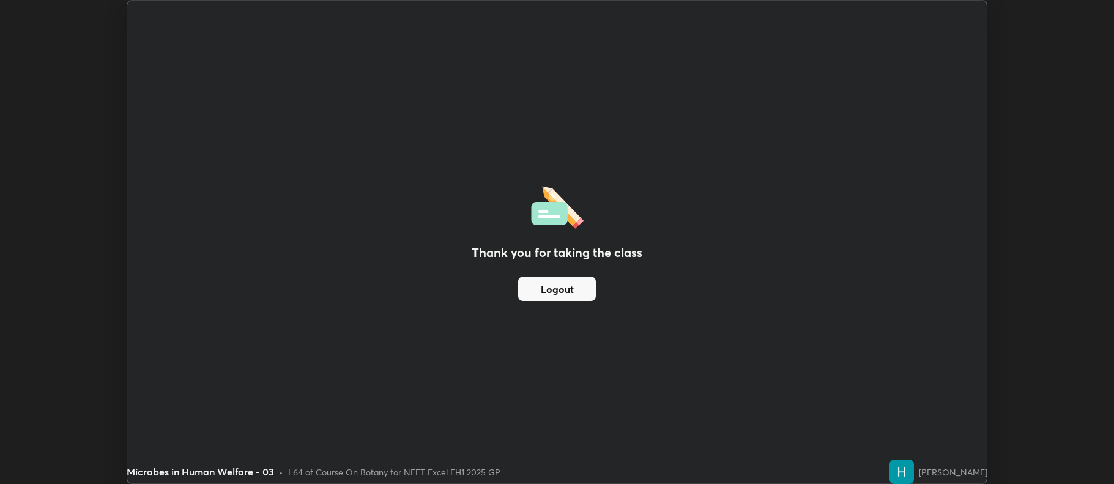
scroll to position [60694, 60063]
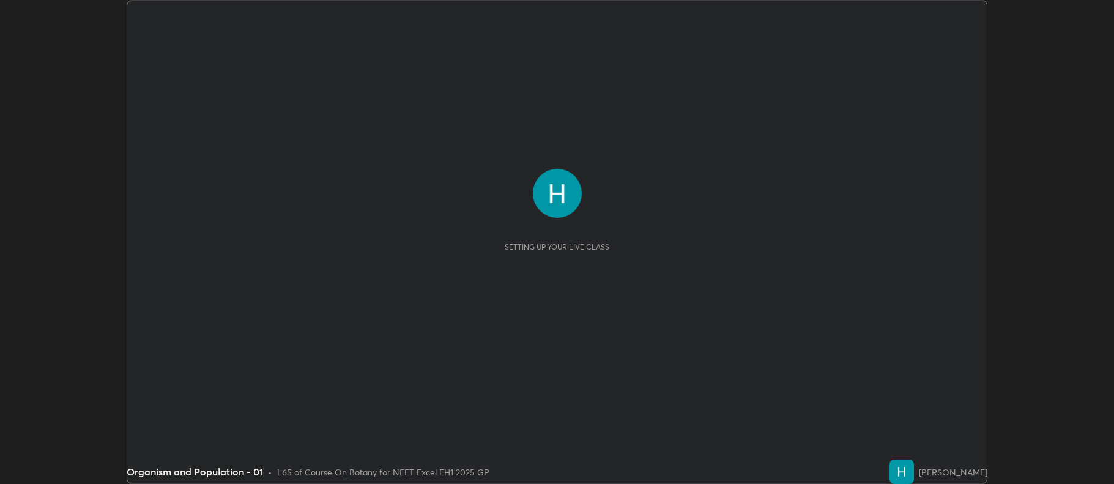
scroll to position [484, 1114]
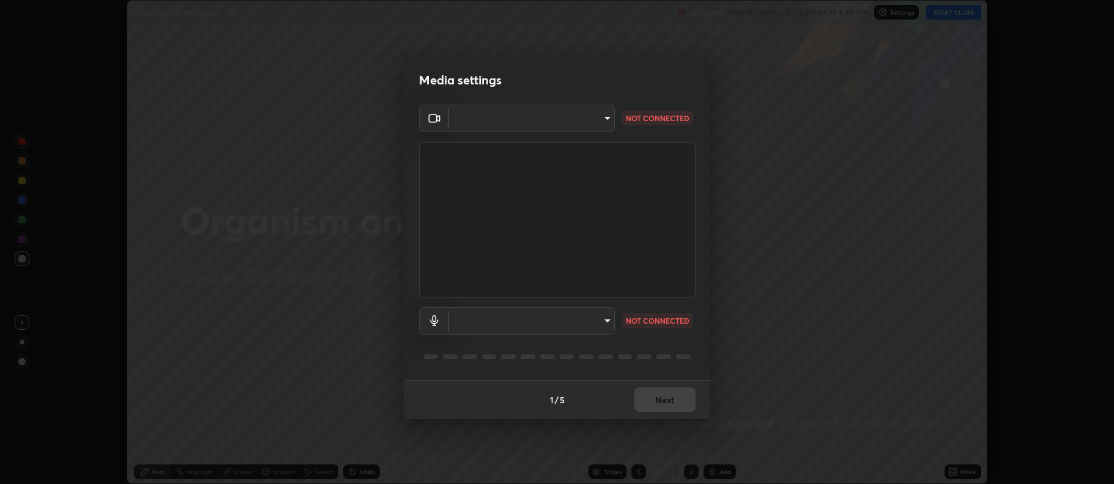
type input "5db75064d966c38022f0861f891c2b2deb8a9bf9a9a5a4ce251b0e0f2e365e36"
type input "default"
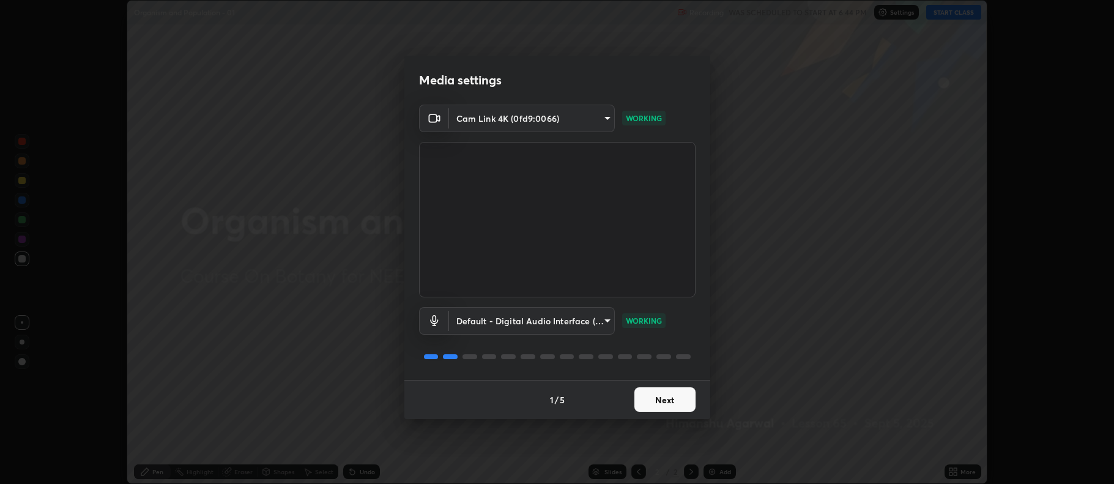
click at [683, 398] on button "Next" at bounding box center [664, 399] width 61 height 24
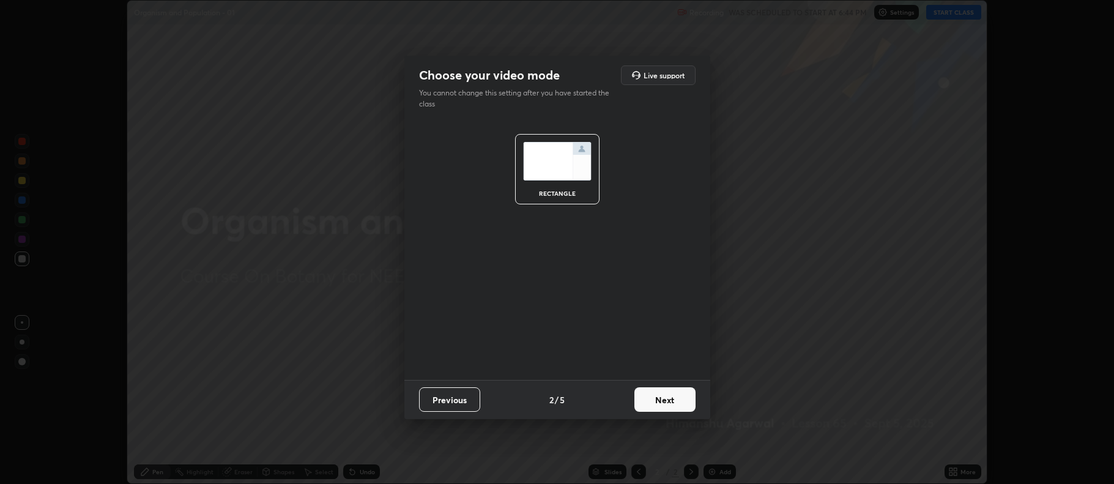
click at [682, 399] on button "Next" at bounding box center [664, 399] width 61 height 24
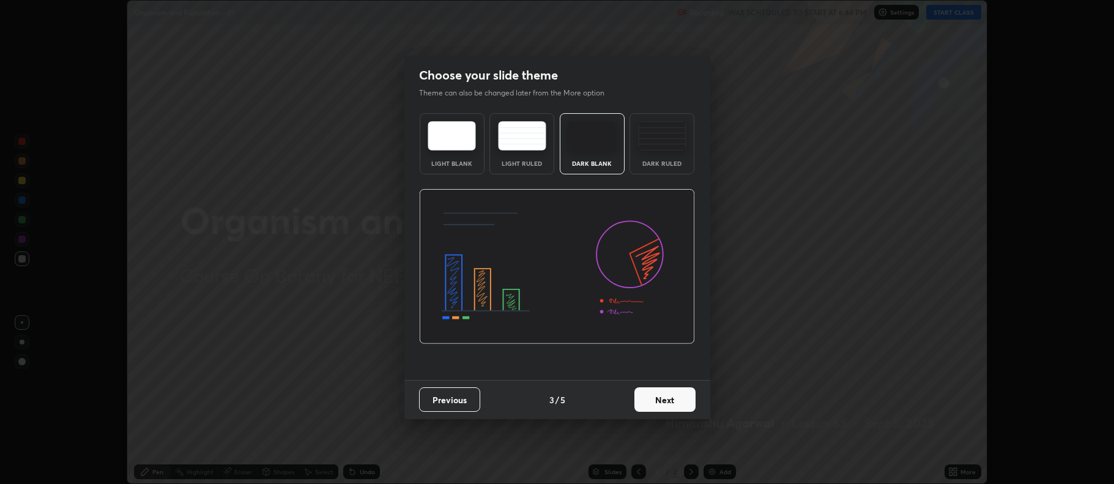
click at [681, 399] on button "Next" at bounding box center [664, 399] width 61 height 24
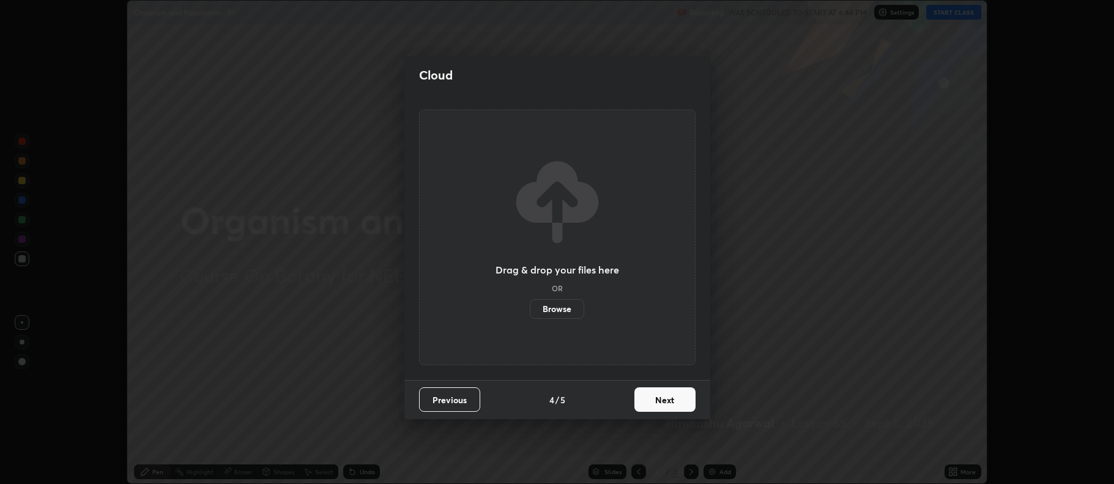
click at [688, 401] on button "Next" at bounding box center [664, 399] width 61 height 24
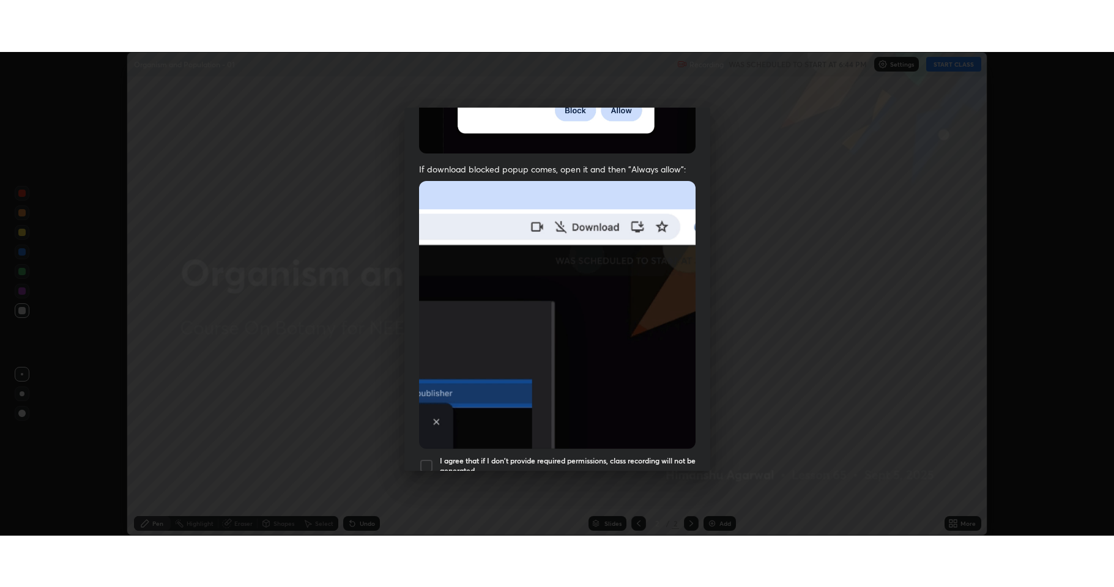
scroll to position [248, 0]
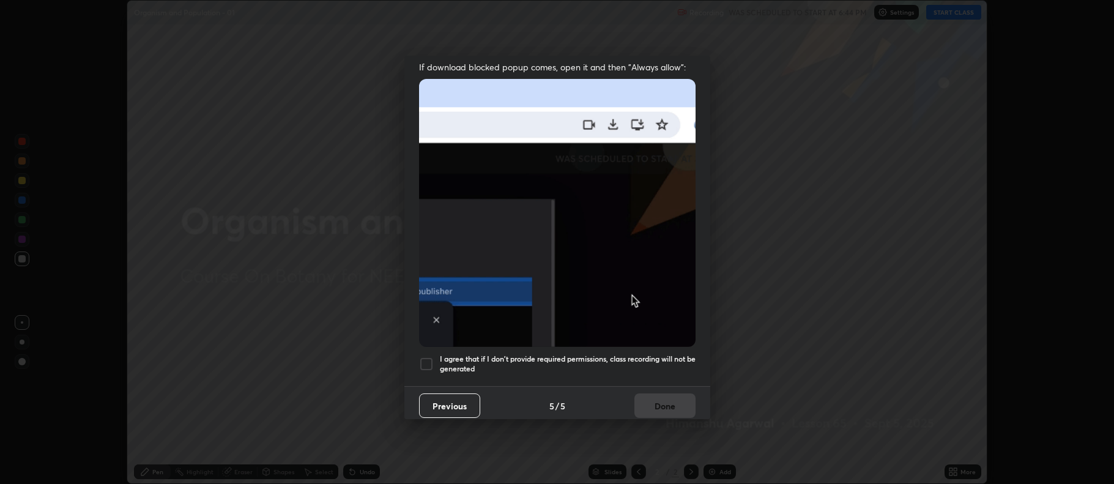
click at [429, 357] on div at bounding box center [426, 364] width 15 height 15
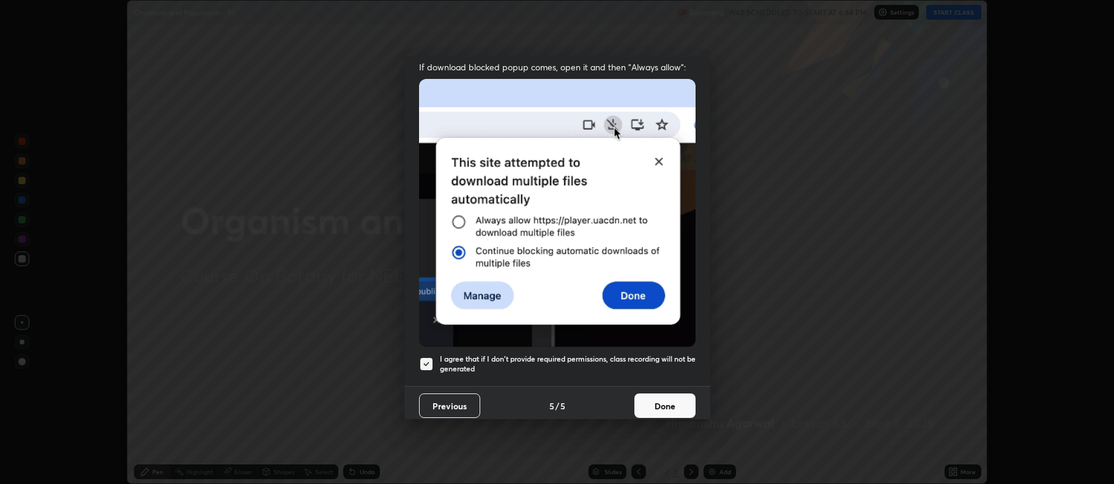
click at [663, 407] on button "Done" at bounding box center [664, 405] width 61 height 24
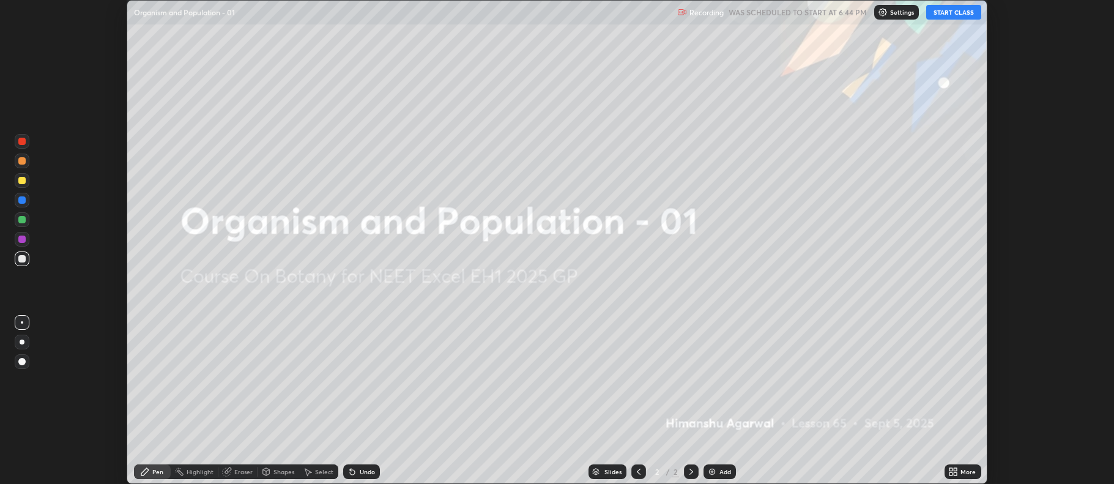
click at [949, 13] on button "START CLASS" at bounding box center [953, 12] width 55 height 15
click at [956, 474] on icon at bounding box center [955, 473] width 3 height 3
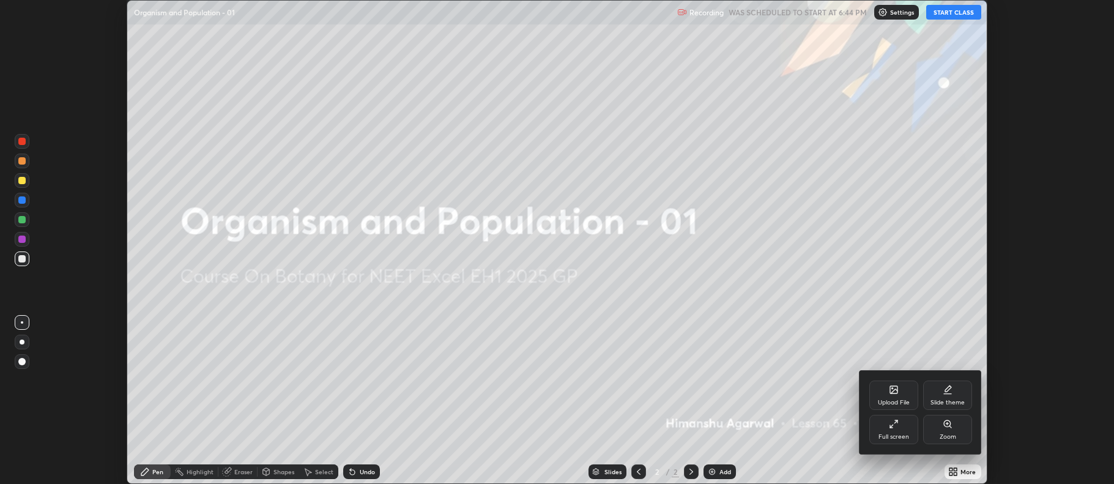
click at [894, 426] on icon at bounding box center [894, 424] width 10 height 10
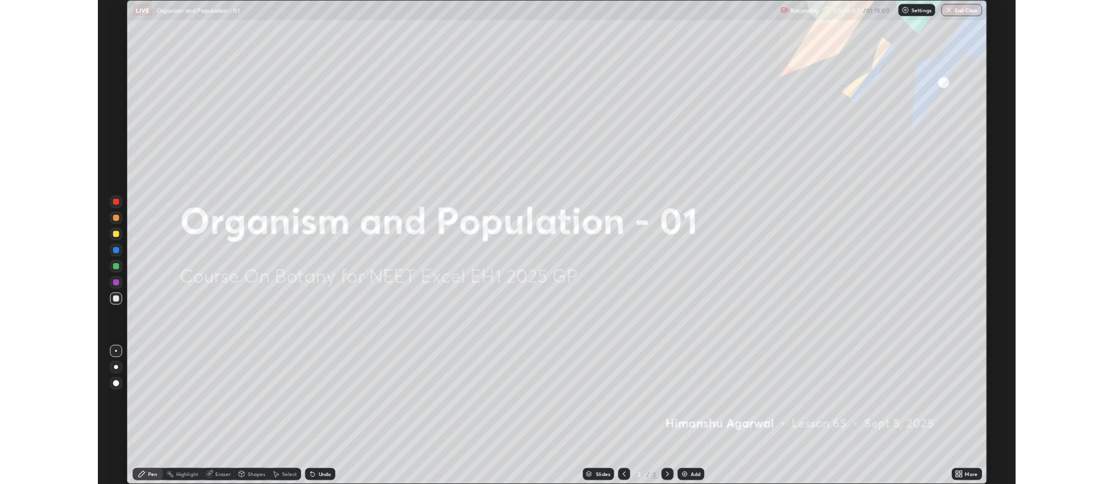
scroll to position [587, 1114]
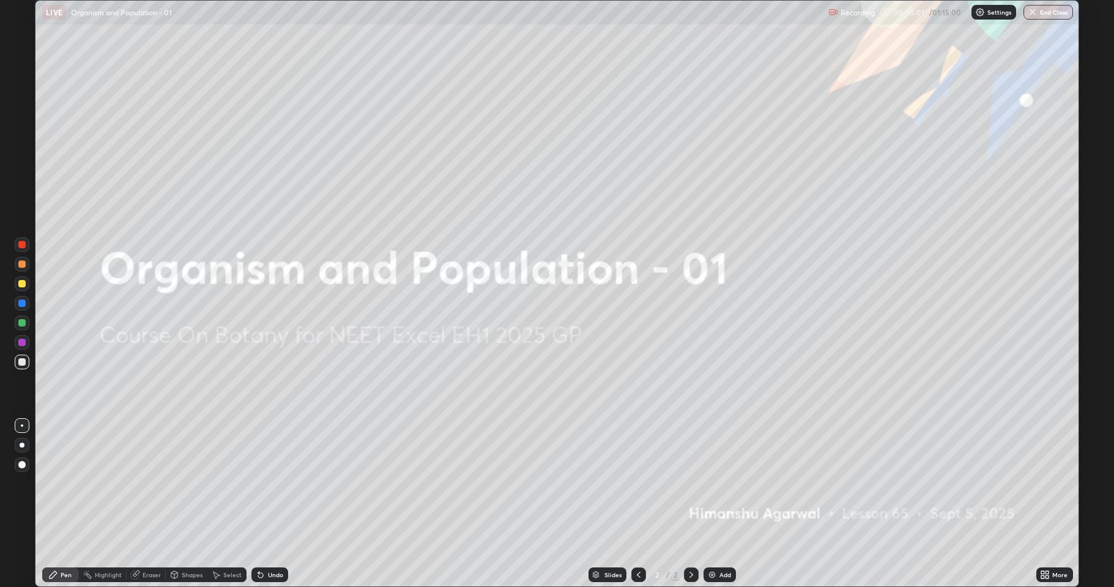
click at [717, 483] on div "Add" at bounding box center [720, 575] width 32 height 15
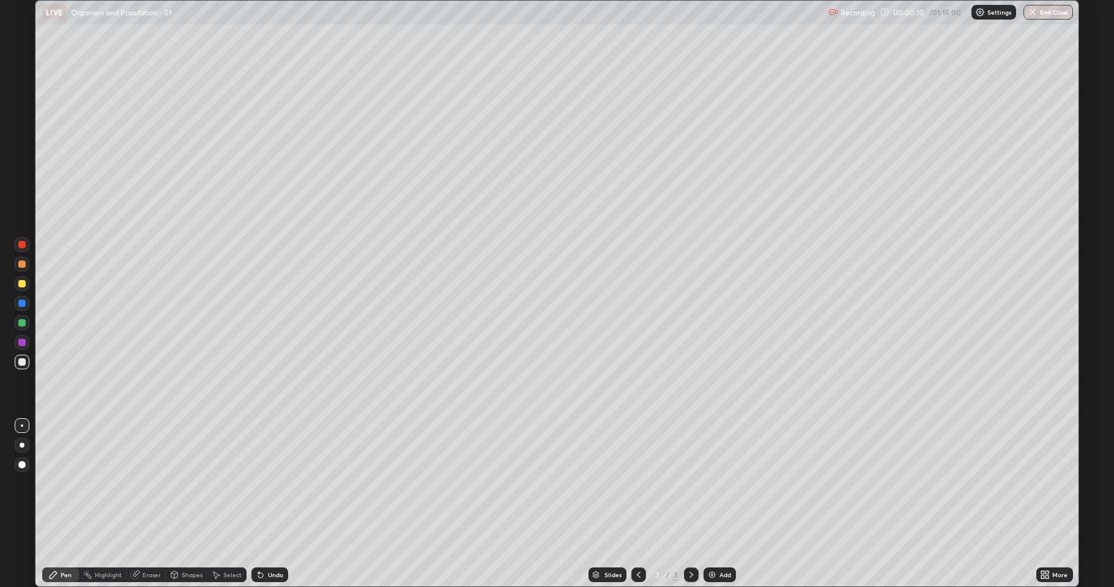
click at [266, 483] on div "Undo" at bounding box center [269, 575] width 37 height 15
click at [258, 483] on icon at bounding box center [260, 575] width 5 height 5
click at [260, 483] on icon at bounding box center [260, 575] width 5 height 5
click at [259, 483] on icon at bounding box center [260, 575] width 5 height 5
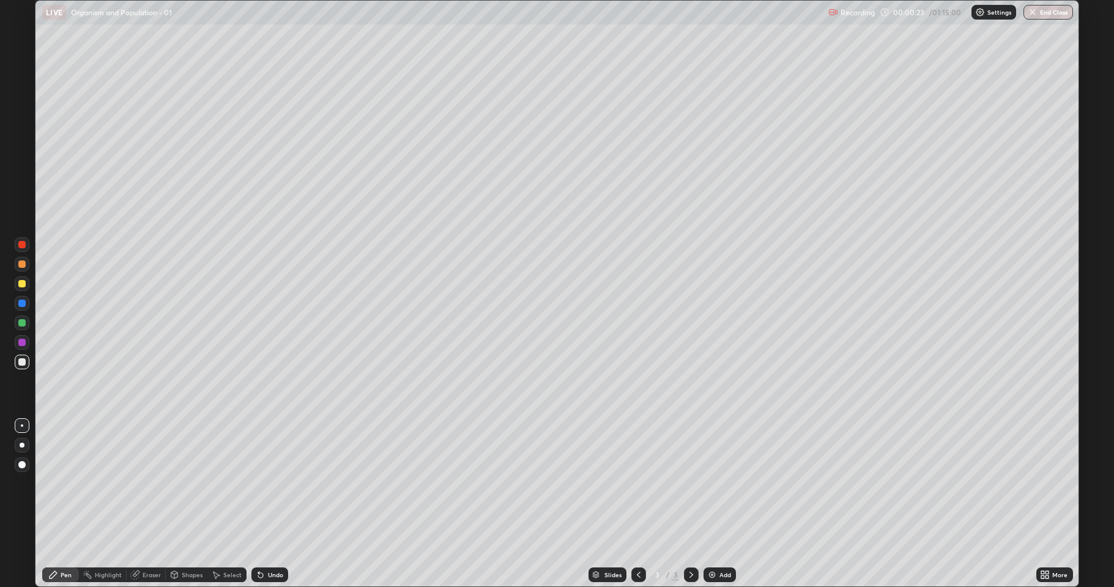
click at [265, 483] on div "Undo" at bounding box center [269, 575] width 37 height 15
click at [268, 483] on div "Undo" at bounding box center [275, 575] width 15 height 6
click at [259, 483] on icon at bounding box center [260, 575] width 5 height 5
click at [181, 483] on div "Shapes" at bounding box center [187, 575] width 42 height 15
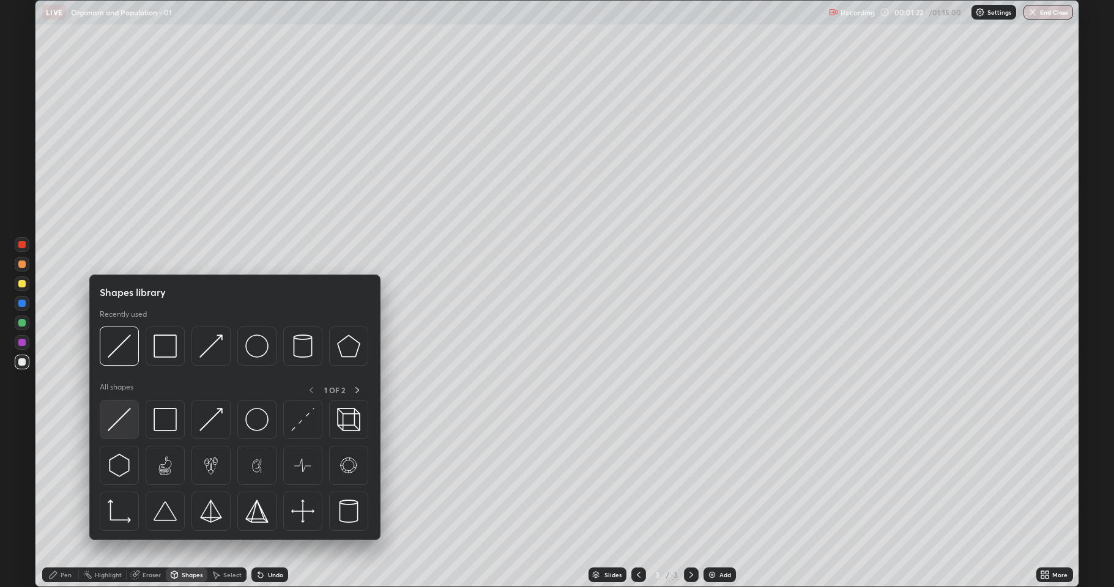
click at [123, 422] on img at bounding box center [119, 419] width 23 height 23
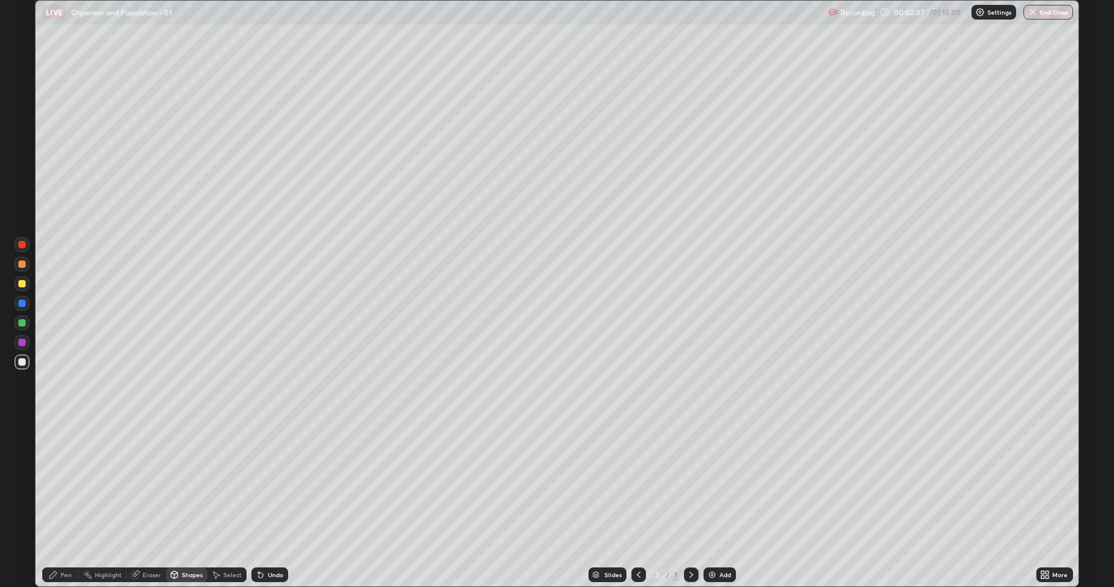
click at [19, 283] on div at bounding box center [21, 283] width 7 height 7
click at [268, 483] on div "Undo" at bounding box center [275, 575] width 15 height 6
click at [65, 483] on div "Pen" at bounding box center [66, 575] width 11 height 6
click at [259, 483] on icon at bounding box center [260, 575] width 5 height 5
click at [269, 483] on div "Undo" at bounding box center [269, 575] width 37 height 15
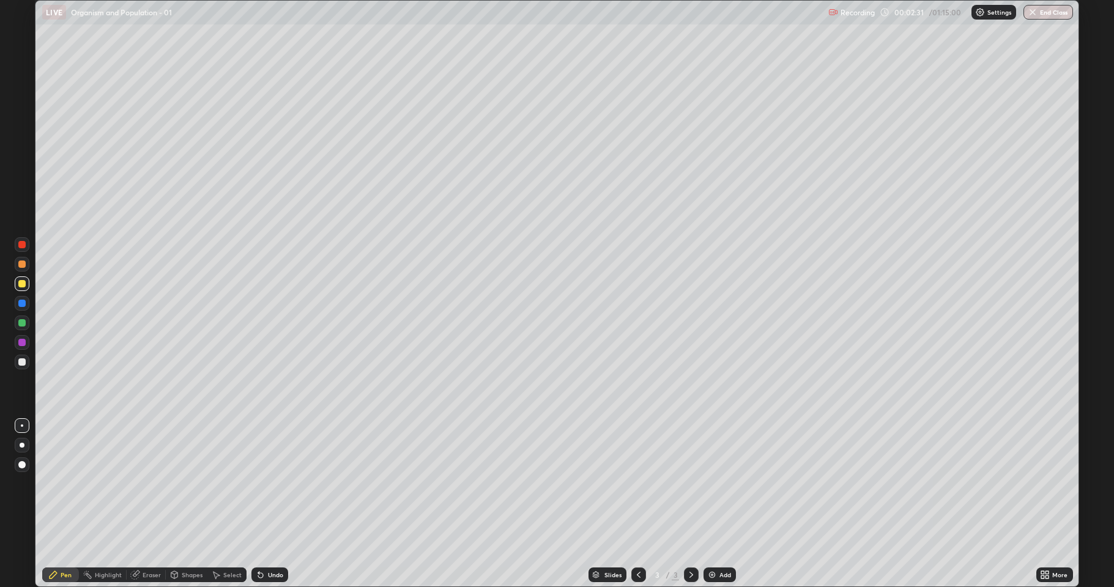
click at [266, 483] on div "Undo" at bounding box center [269, 575] width 37 height 15
click at [270, 483] on div "Undo" at bounding box center [269, 575] width 37 height 15
click at [275, 483] on div "Undo" at bounding box center [269, 575] width 37 height 15
click at [277, 483] on div "Undo" at bounding box center [269, 575] width 37 height 15
click at [275, 483] on div "Undo" at bounding box center [269, 575] width 37 height 15
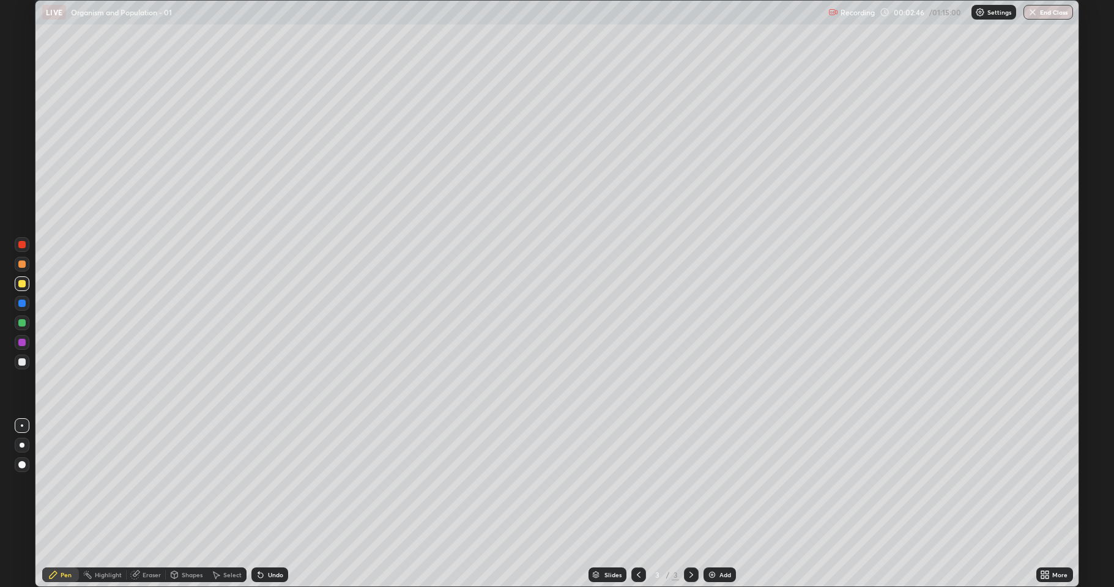
click at [21, 264] on div at bounding box center [21, 264] width 7 height 7
click at [261, 483] on icon at bounding box center [261, 575] width 10 height 10
click at [261, 483] on icon at bounding box center [260, 575] width 5 height 5
click at [264, 483] on div "Undo" at bounding box center [269, 575] width 37 height 15
click at [267, 483] on div "Undo" at bounding box center [269, 575] width 37 height 15
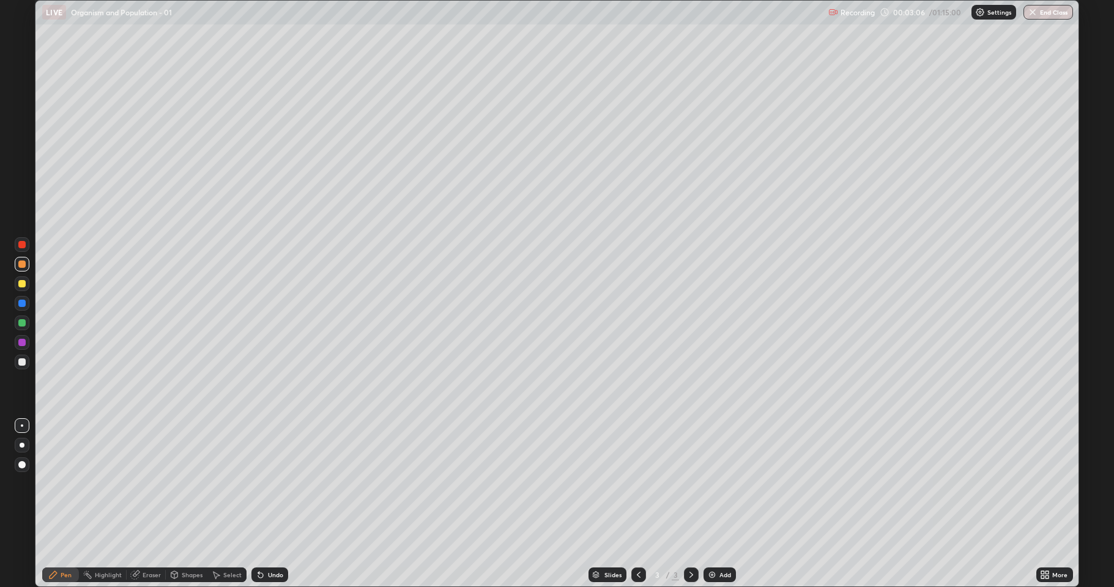
click at [269, 483] on div "Undo" at bounding box center [269, 575] width 37 height 15
click at [276, 483] on div "Undo" at bounding box center [275, 575] width 15 height 6
click at [271, 483] on div "Undo" at bounding box center [269, 575] width 37 height 15
click at [21, 323] on div at bounding box center [21, 322] width 7 height 7
click at [25, 363] on div at bounding box center [21, 362] width 7 height 7
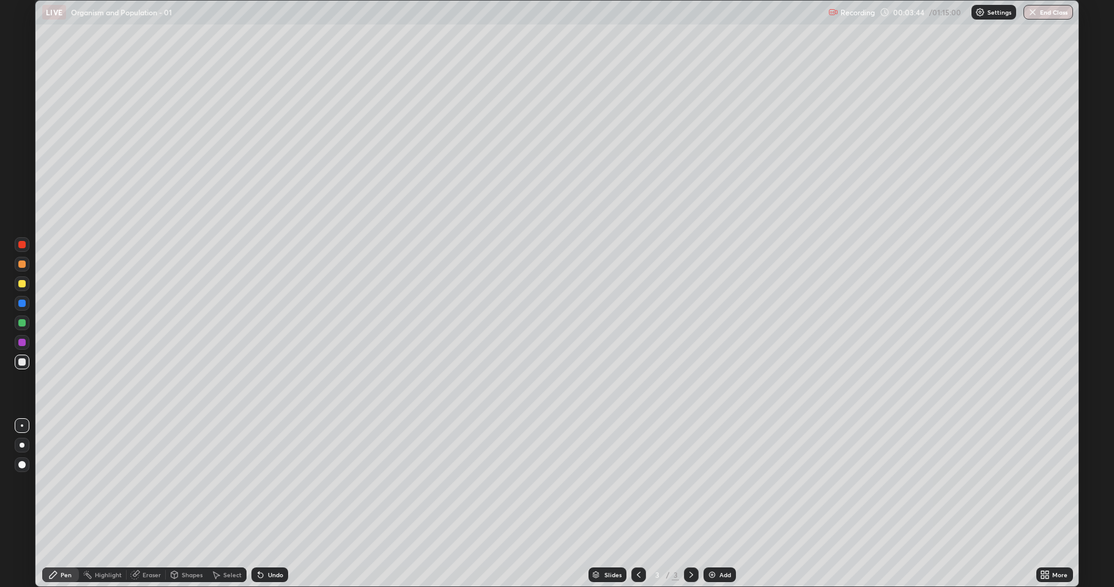
click at [268, 483] on div "Undo" at bounding box center [275, 575] width 15 height 6
click at [273, 483] on div "Undo" at bounding box center [275, 575] width 15 height 6
click at [277, 483] on div "Undo" at bounding box center [275, 575] width 15 height 6
click at [1044, 483] on icon at bounding box center [1045, 575] width 10 height 10
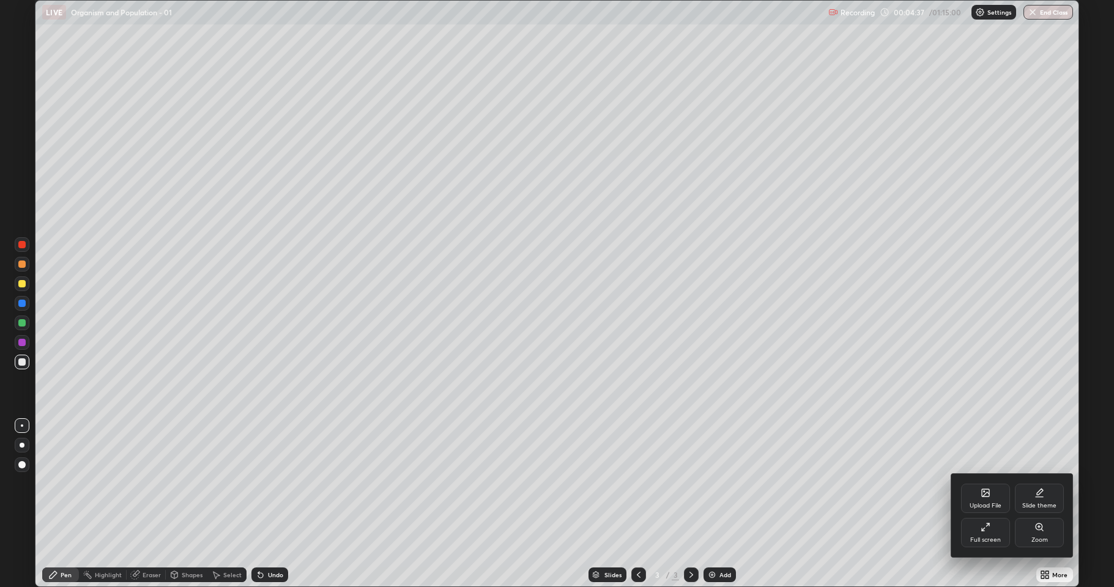
click at [987, 483] on div "Full screen" at bounding box center [985, 532] width 49 height 29
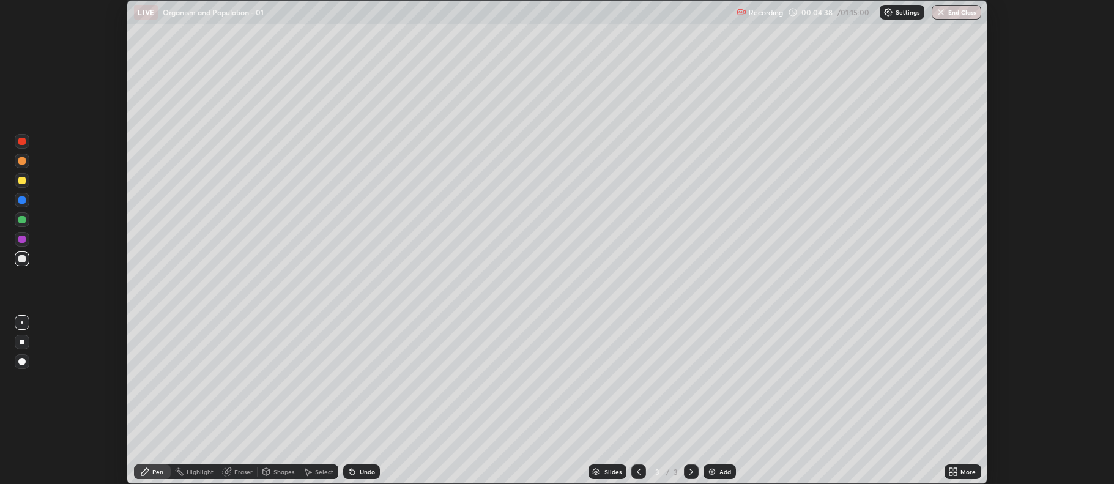
scroll to position [60694, 60063]
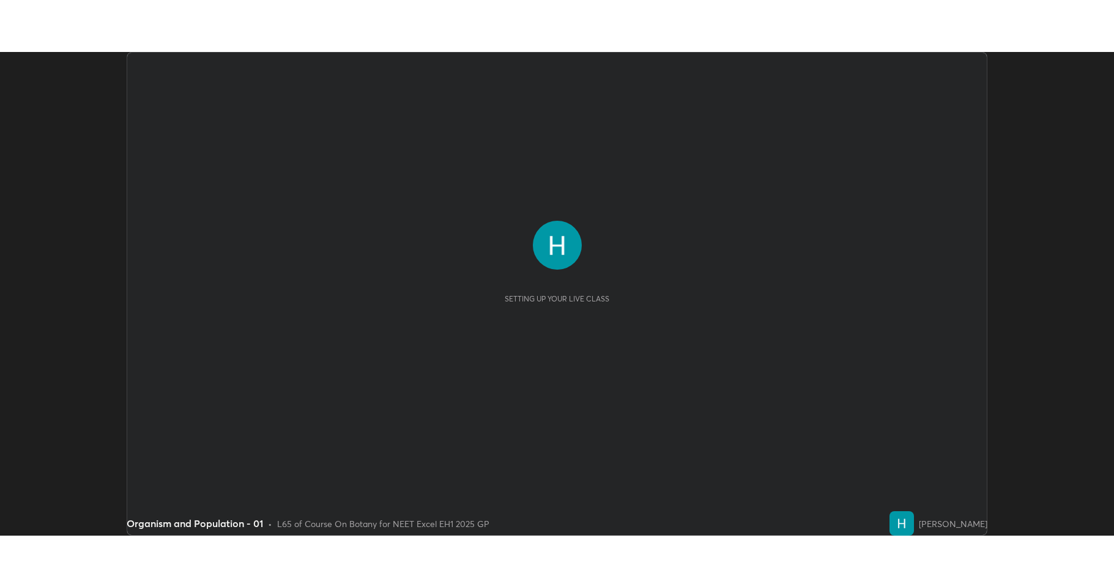
scroll to position [484, 1114]
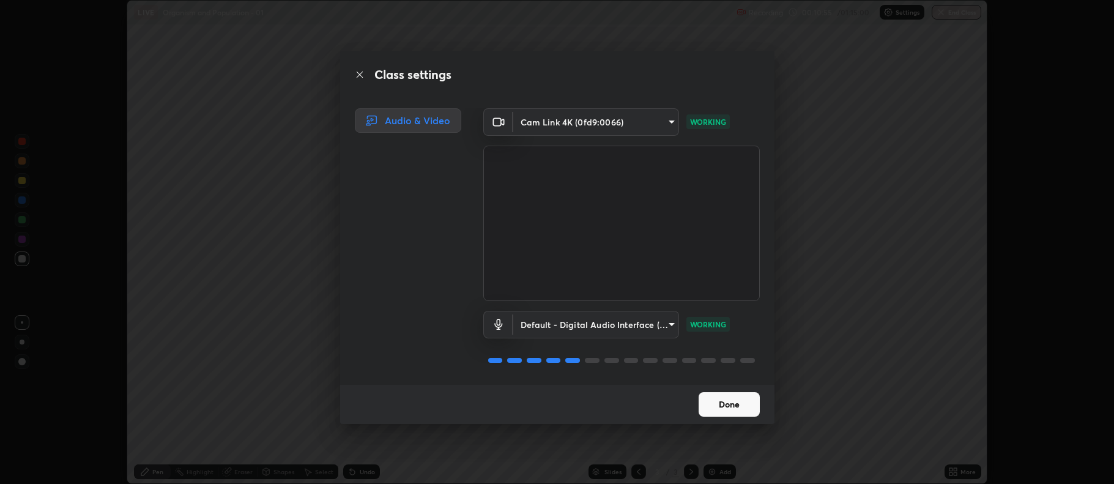
click at [741, 404] on button "Done" at bounding box center [729, 404] width 61 height 24
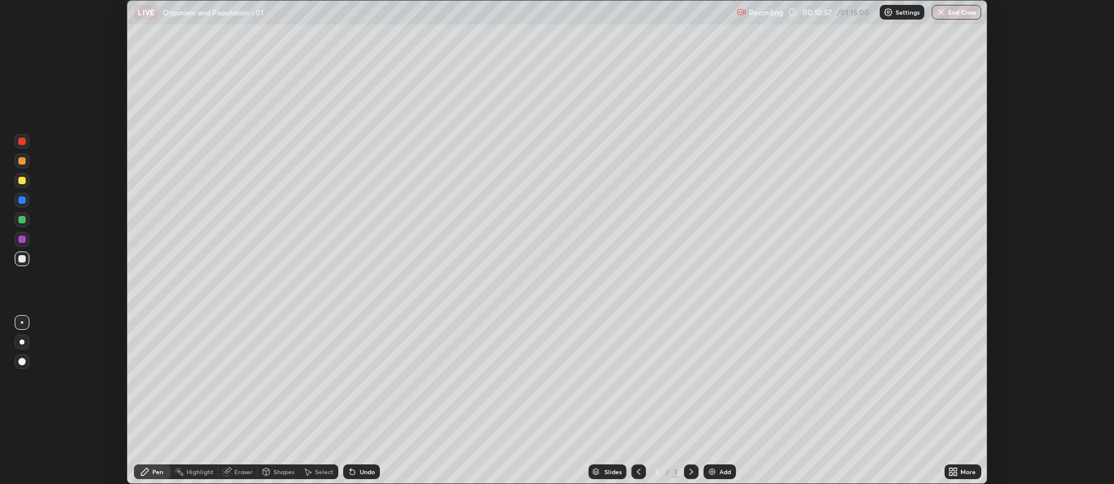
click at [955, 473] on icon at bounding box center [955, 473] width 3 height 3
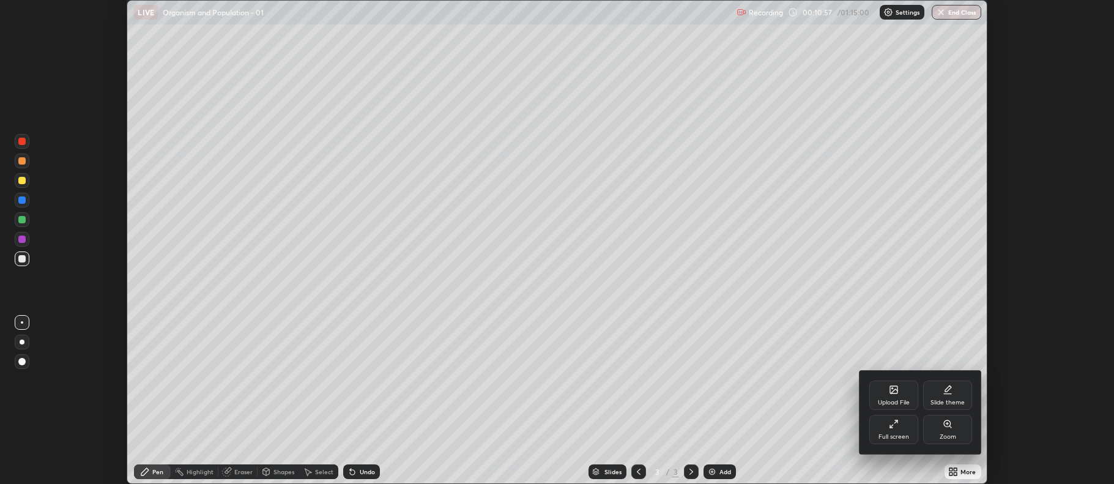
click at [893, 431] on div "Full screen" at bounding box center [893, 429] width 49 height 29
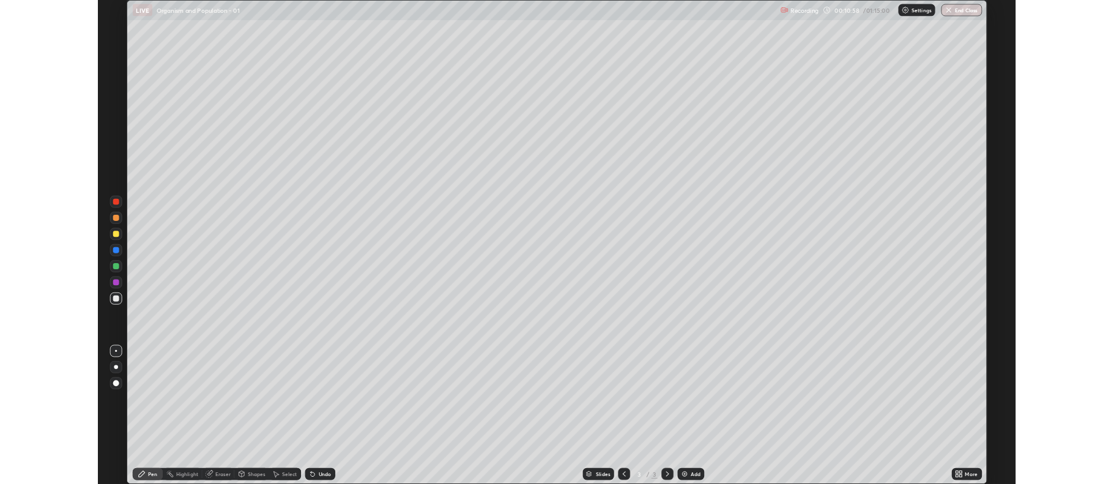
scroll to position [587, 1114]
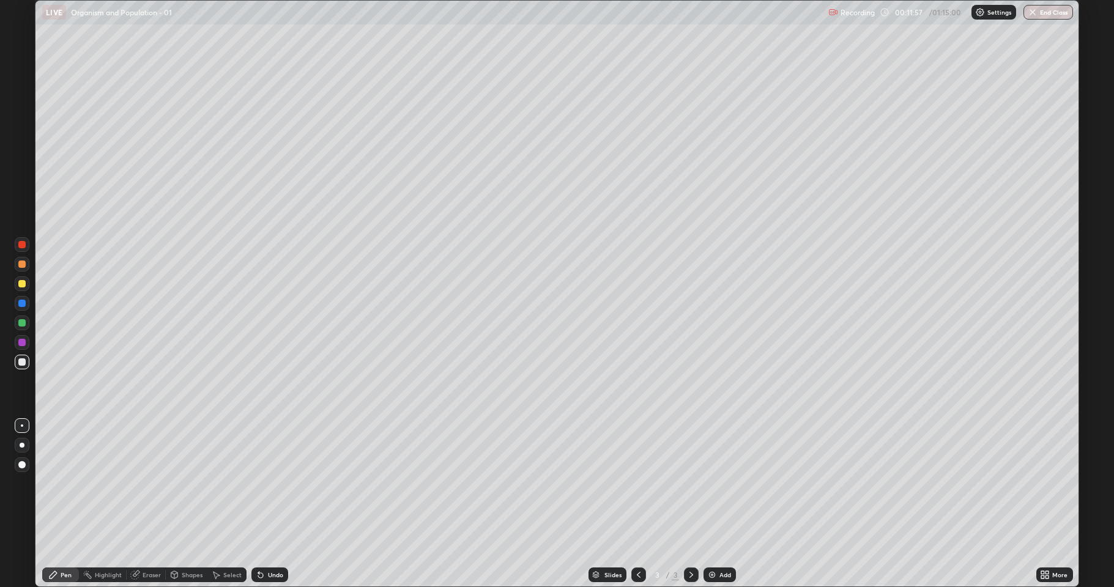
click at [21, 283] on div at bounding box center [21, 283] width 7 height 7
click at [259, 483] on icon at bounding box center [260, 575] width 5 height 5
click at [258, 483] on icon at bounding box center [260, 575] width 5 height 5
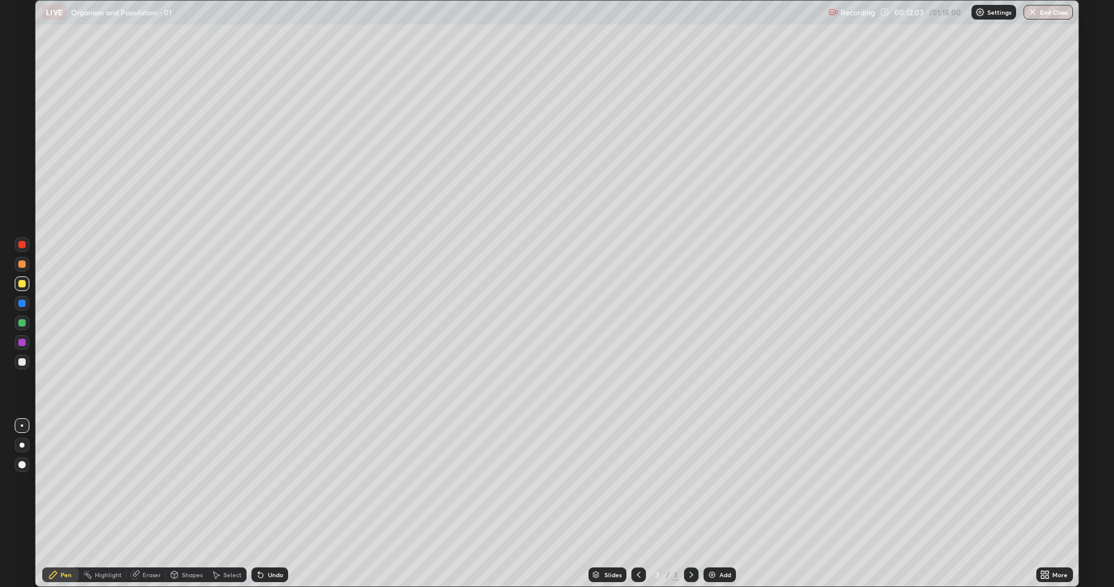
click at [259, 483] on icon at bounding box center [260, 575] width 5 height 5
click at [20, 265] on div at bounding box center [21, 264] width 7 height 7
click at [20, 362] on div at bounding box center [21, 362] width 7 height 7
click at [271, 483] on div "Undo" at bounding box center [275, 575] width 15 height 6
click at [270, 483] on div "Undo" at bounding box center [275, 575] width 15 height 6
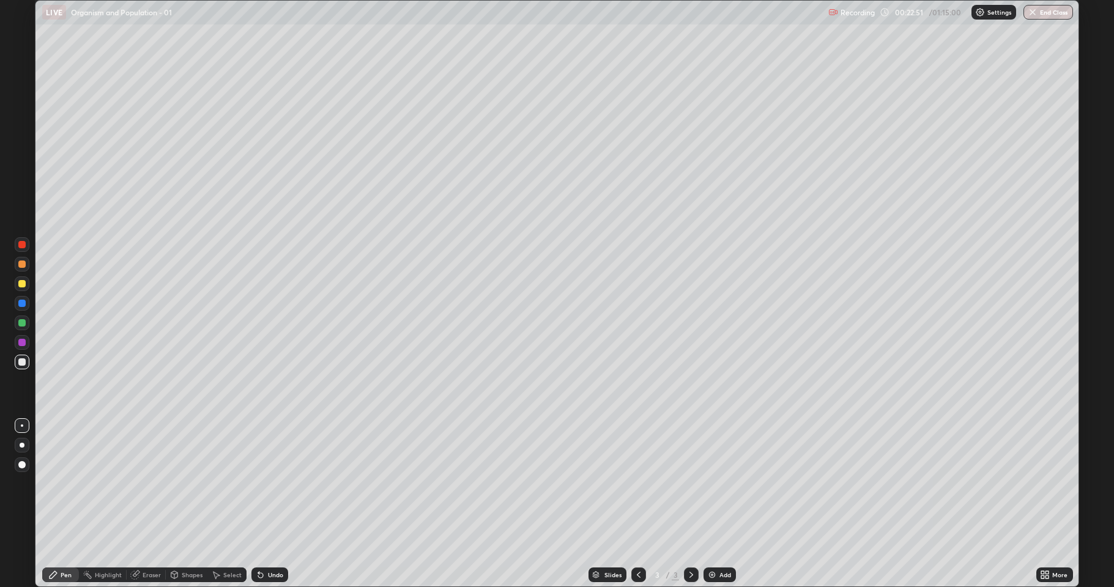
click at [343, 483] on div "Slides 3 / 3 Add" at bounding box center [662, 575] width 748 height 24
click at [1059, 10] on button "End Class" at bounding box center [1049, 12] width 50 height 15
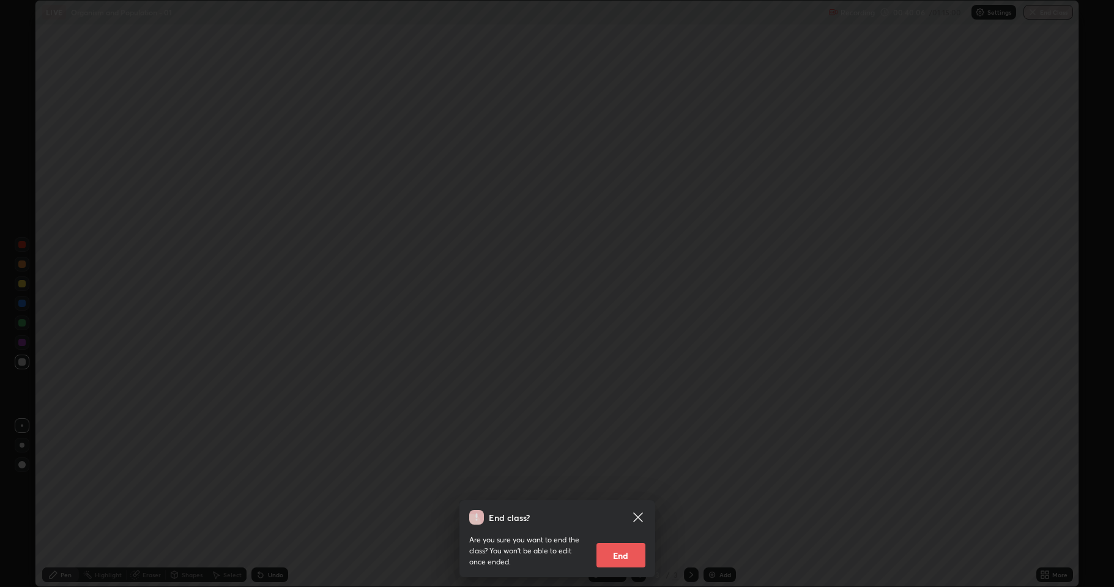
click at [636, 483] on icon at bounding box center [637, 517] width 9 height 9
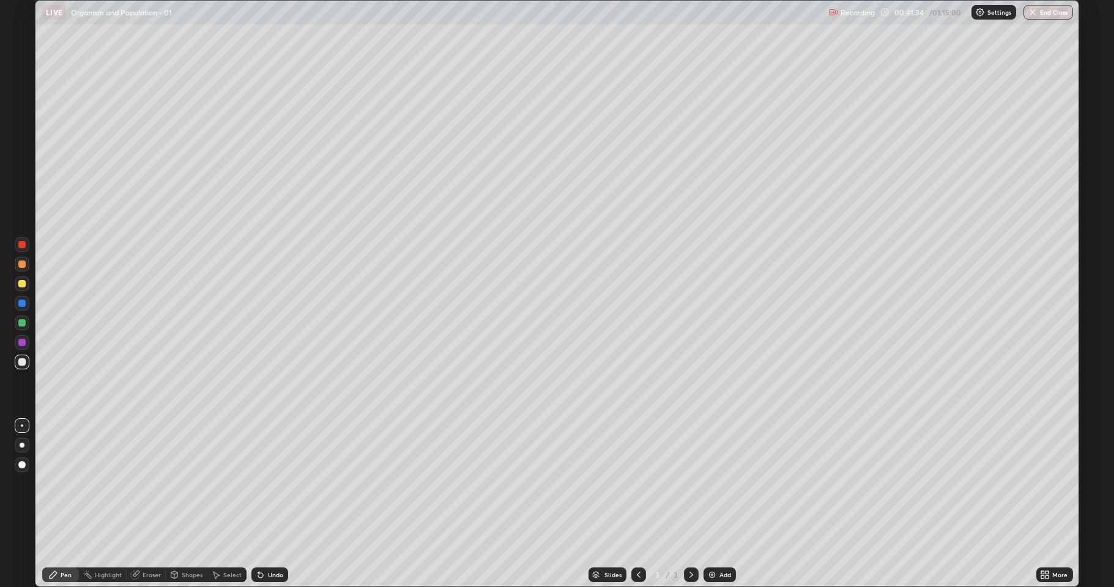
click at [152, 483] on div "Eraser" at bounding box center [146, 575] width 39 height 15
click at [1039, 12] on button "End Class" at bounding box center [1049, 12] width 50 height 15
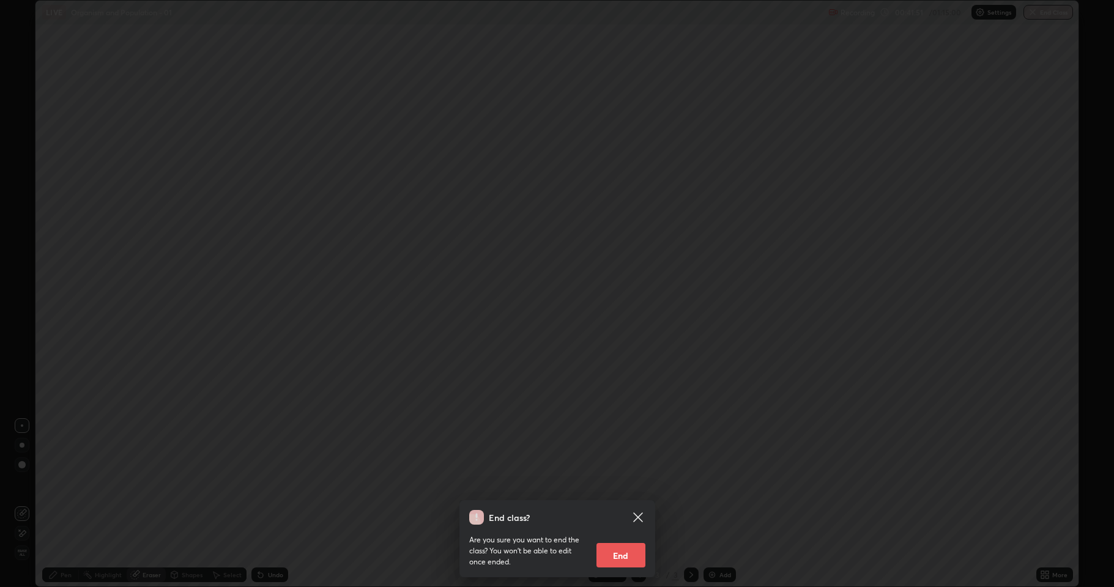
click at [313, 393] on div "End class? Are you sure you want to end the class? You won’t be able to edit on…" at bounding box center [557, 293] width 1114 height 587
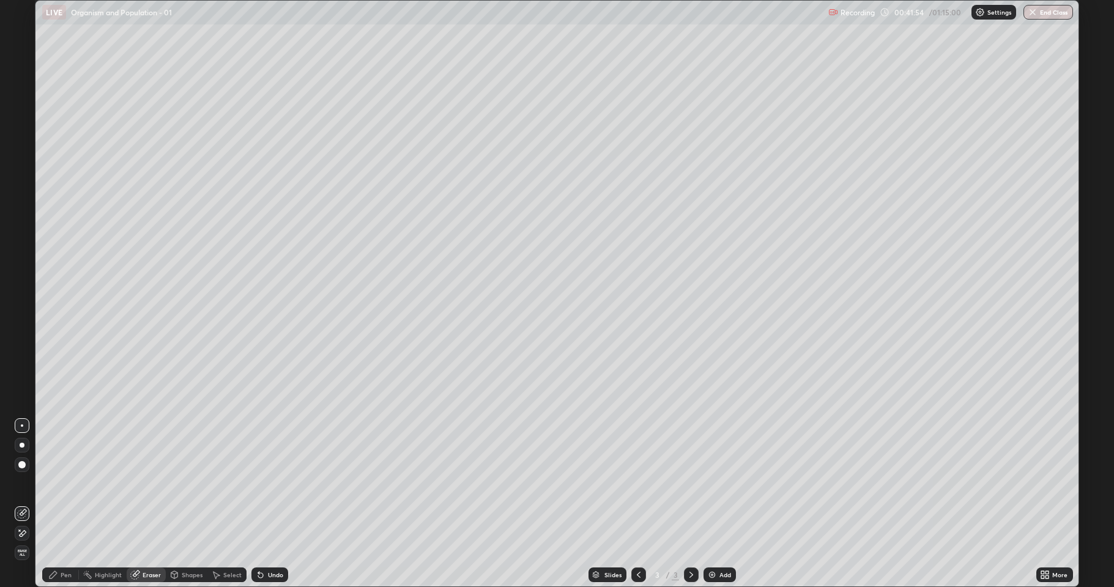
click at [1047, 12] on button "End Class" at bounding box center [1049, 12] width 50 height 15
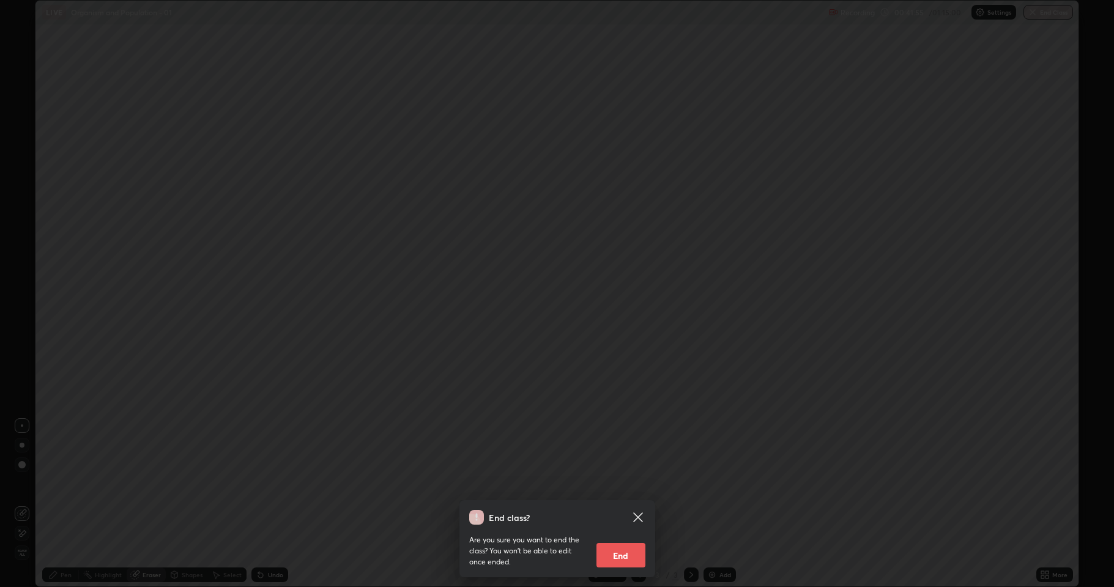
click at [308, 360] on div "End class? Are you sure you want to end the class? You won’t be able to edit on…" at bounding box center [557, 293] width 1114 height 587
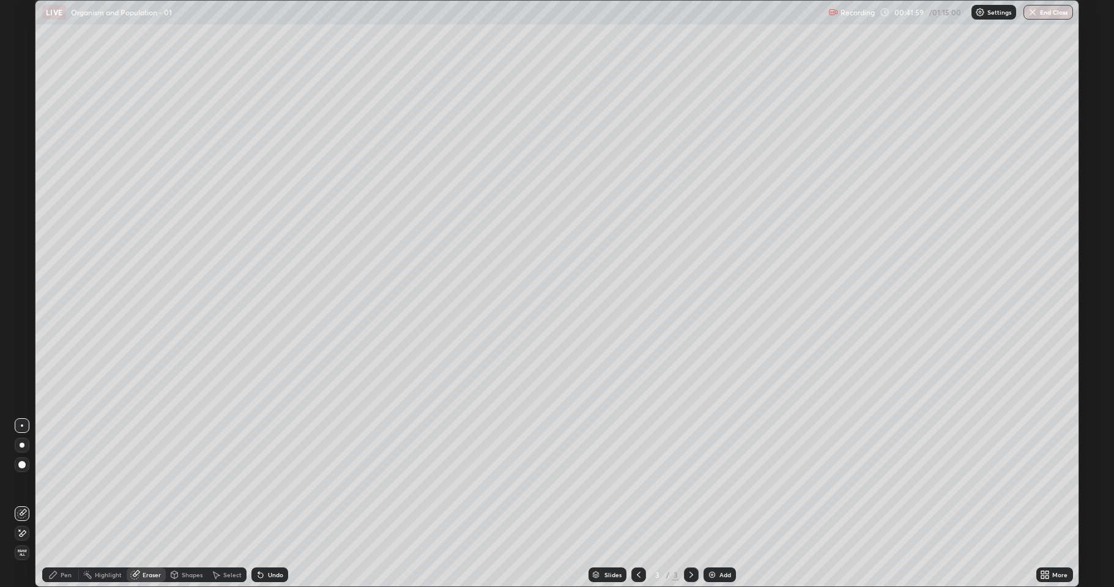
click at [1061, 17] on button "End Class" at bounding box center [1049, 12] width 50 height 15
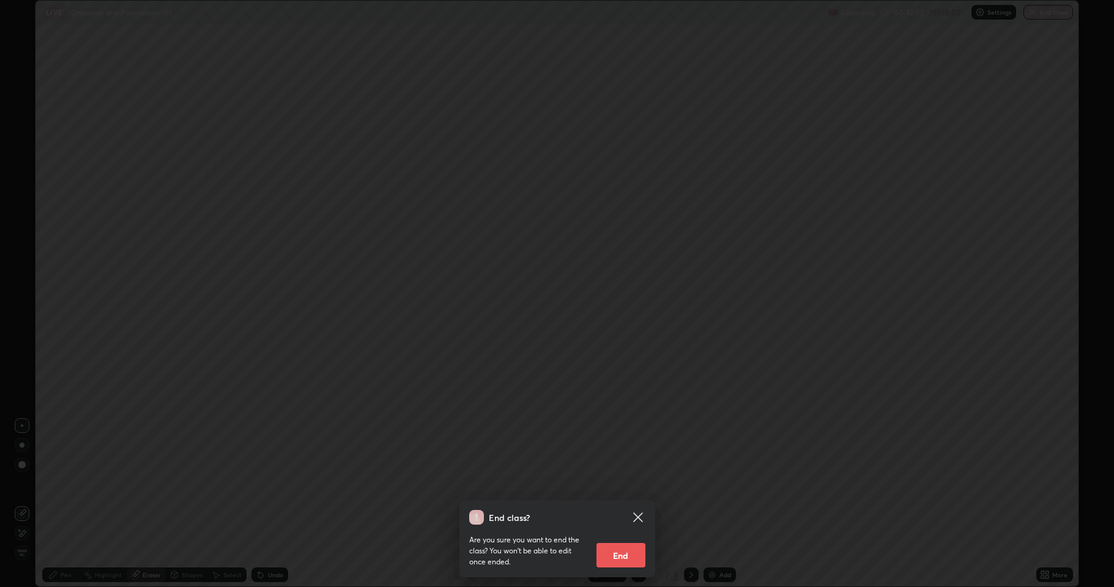
click at [324, 461] on div "End class? Are you sure you want to end the class? You won’t be able to edit on…" at bounding box center [557, 293] width 1114 height 587
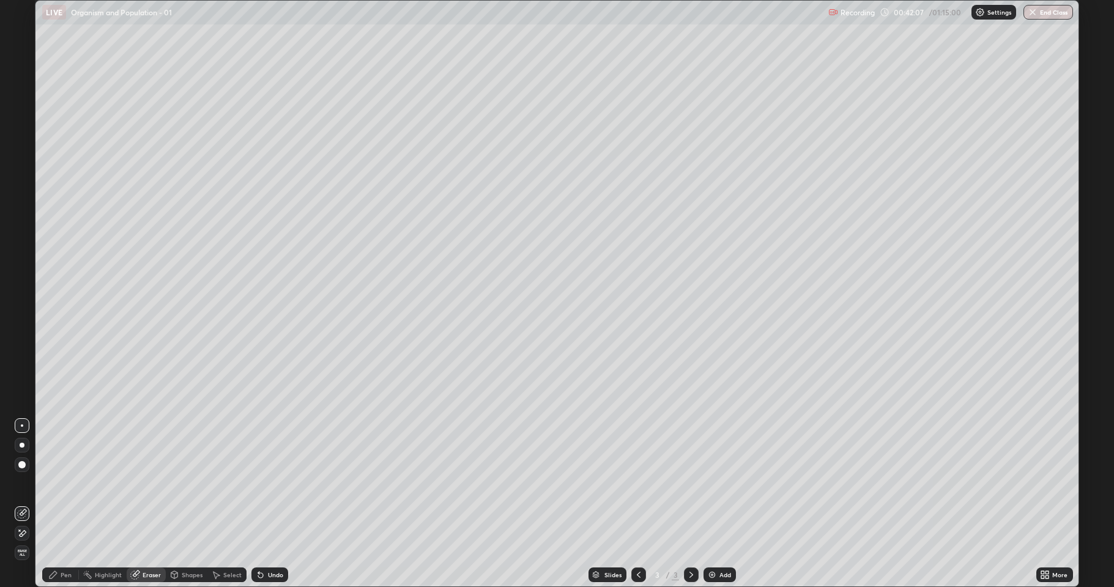
click at [1055, 19] on button "End Class" at bounding box center [1049, 12] width 50 height 15
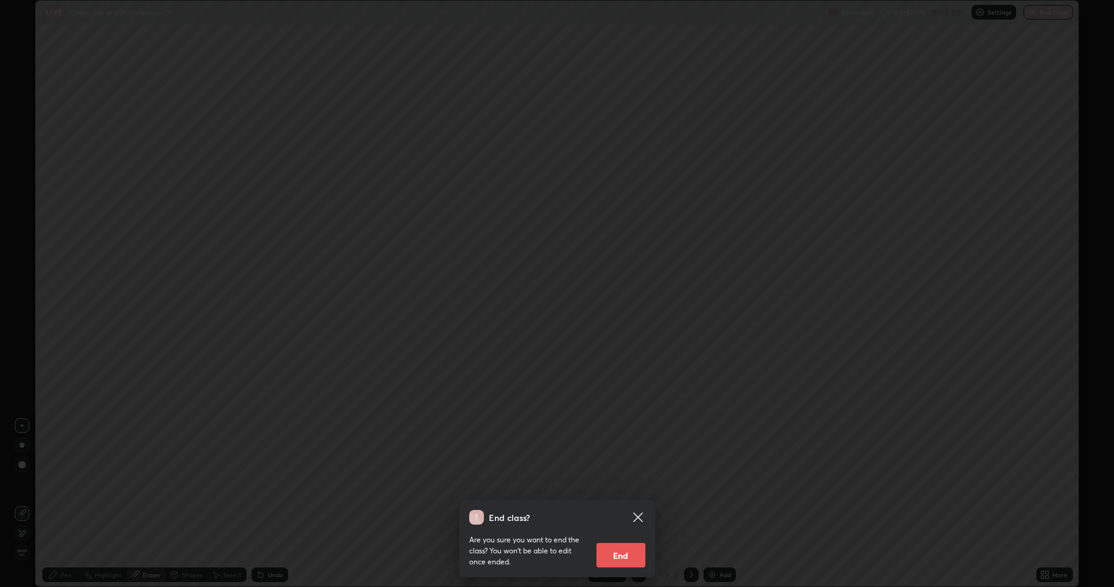
click at [199, 420] on div "End class? Are you sure you want to end the class? You won’t be able to edit on…" at bounding box center [557, 293] width 1114 height 587
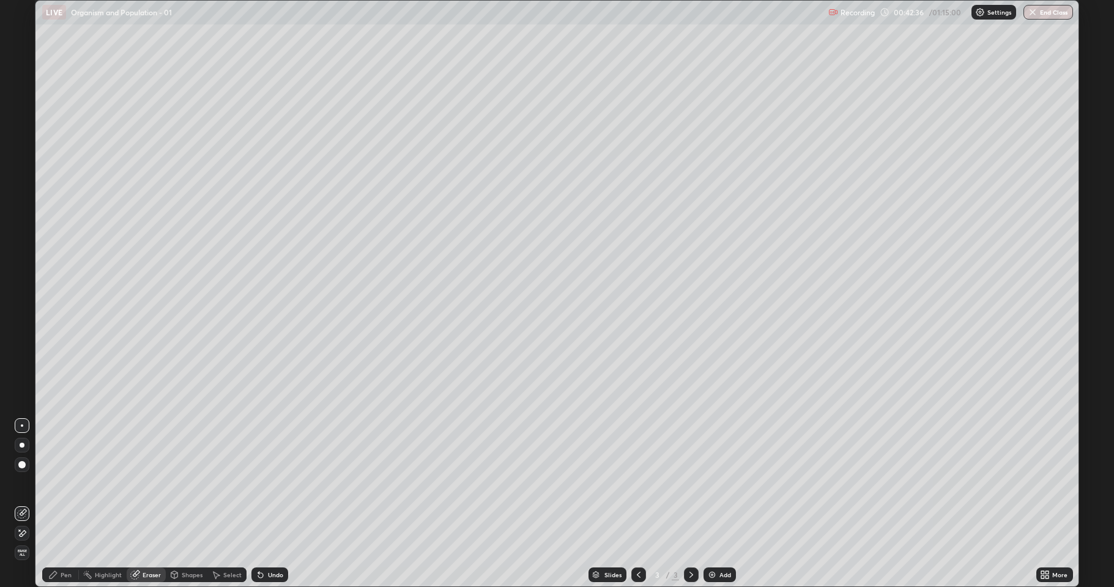
click at [1047, 14] on button "End Class" at bounding box center [1049, 12] width 50 height 15
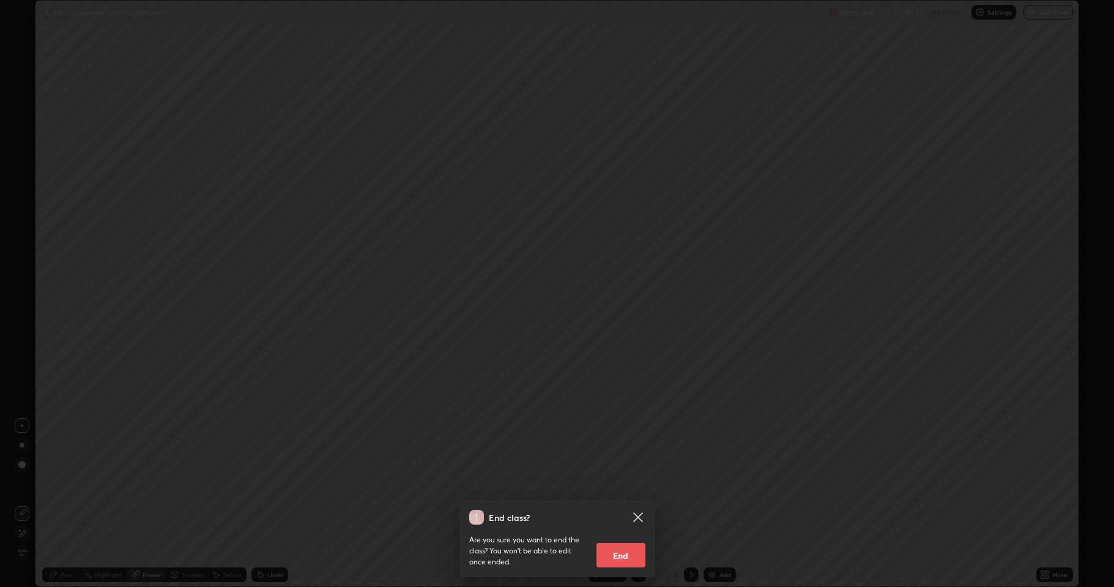
click at [641, 483] on icon at bounding box center [637, 517] width 9 height 9
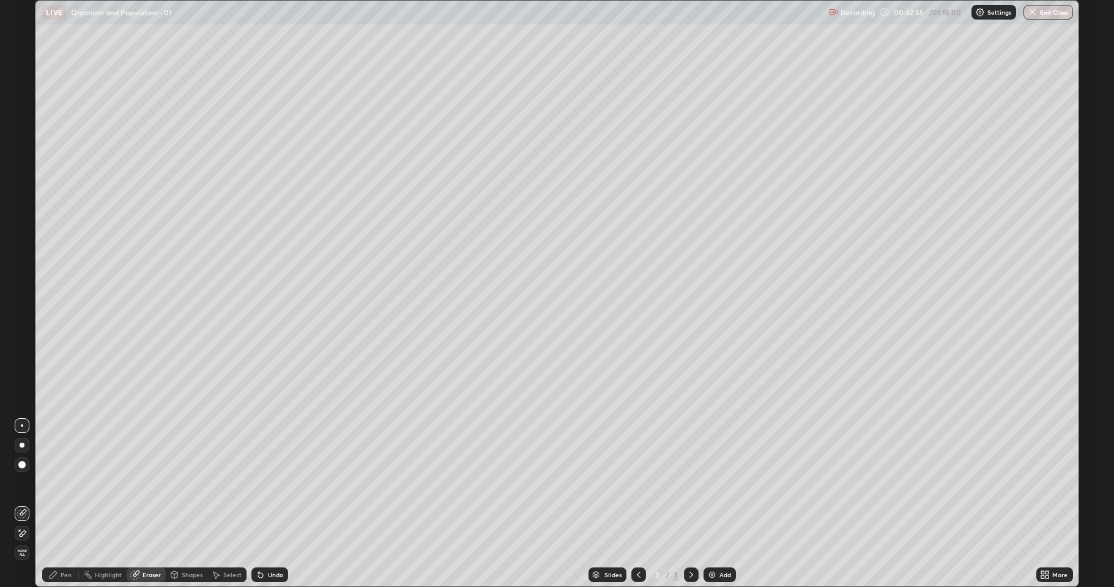
click at [1061, 483] on div "More" at bounding box center [1059, 575] width 15 height 6
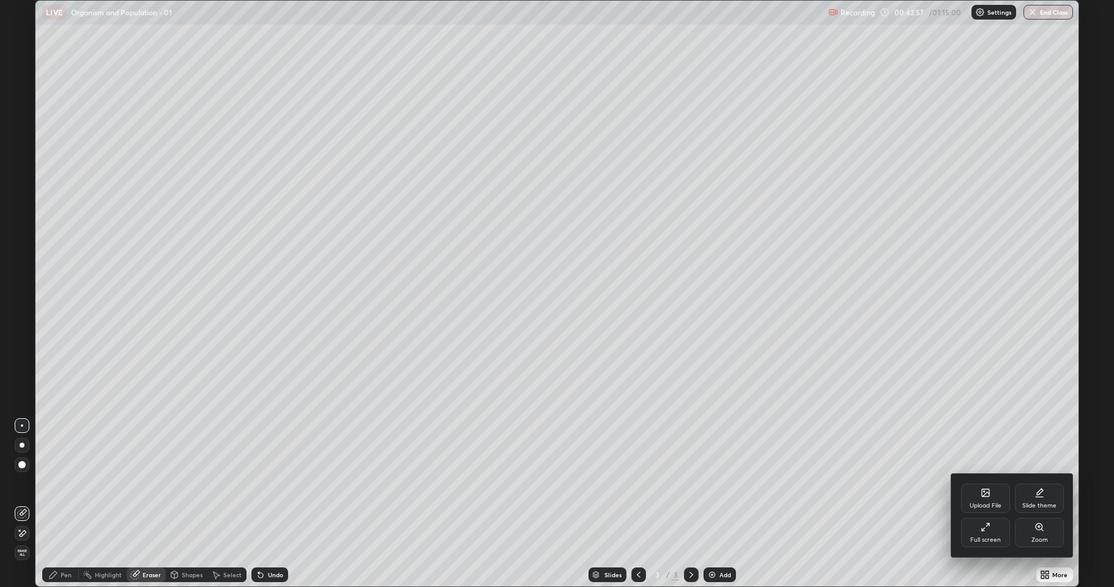
click at [978, 483] on div "Full screen" at bounding box center [985, 532] width 49 height 29
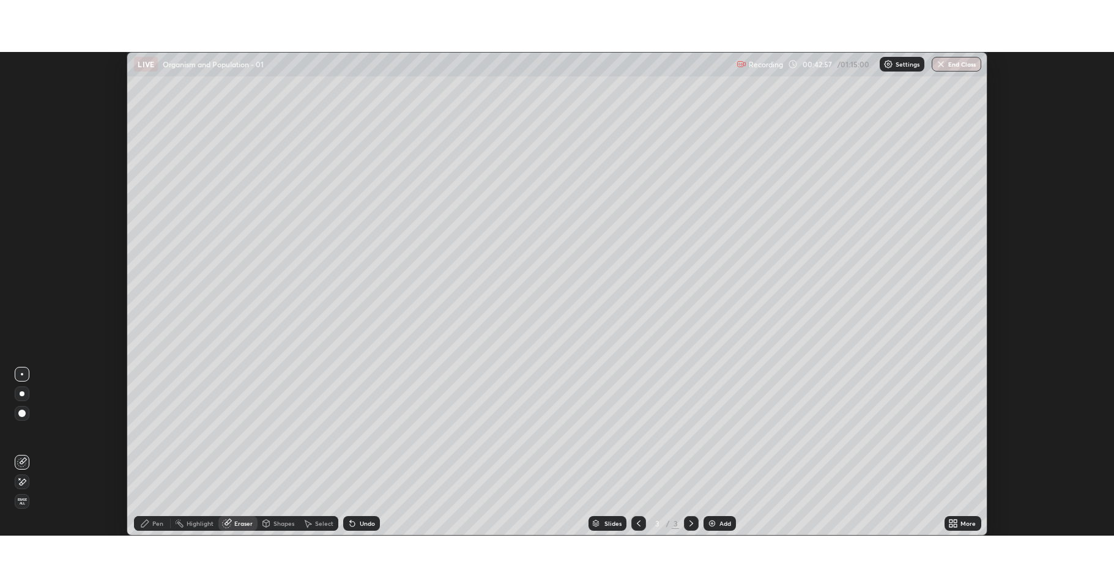
scroll to position [60694, 60063]
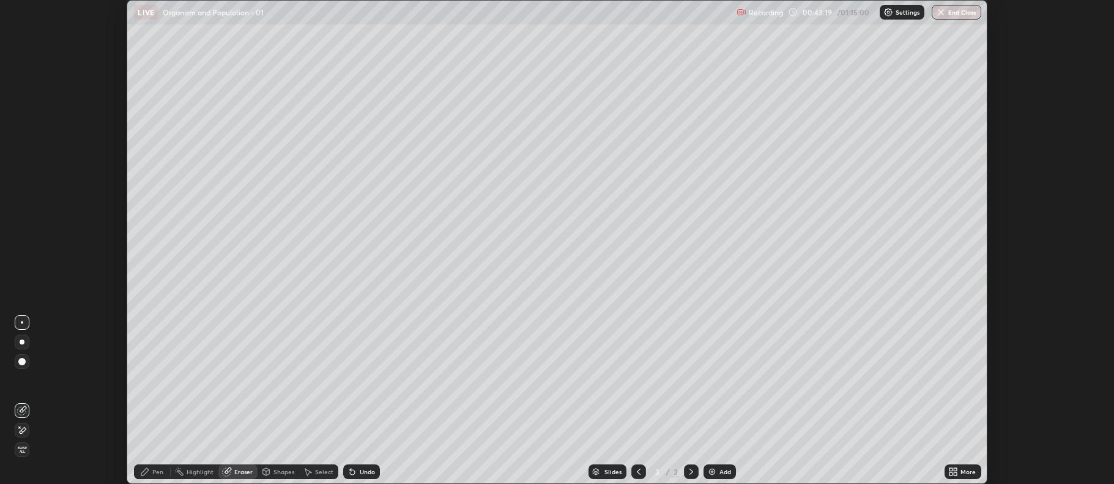
click at [965, 476] on div "More" at bounding box center [963, 471] width 37 height 15
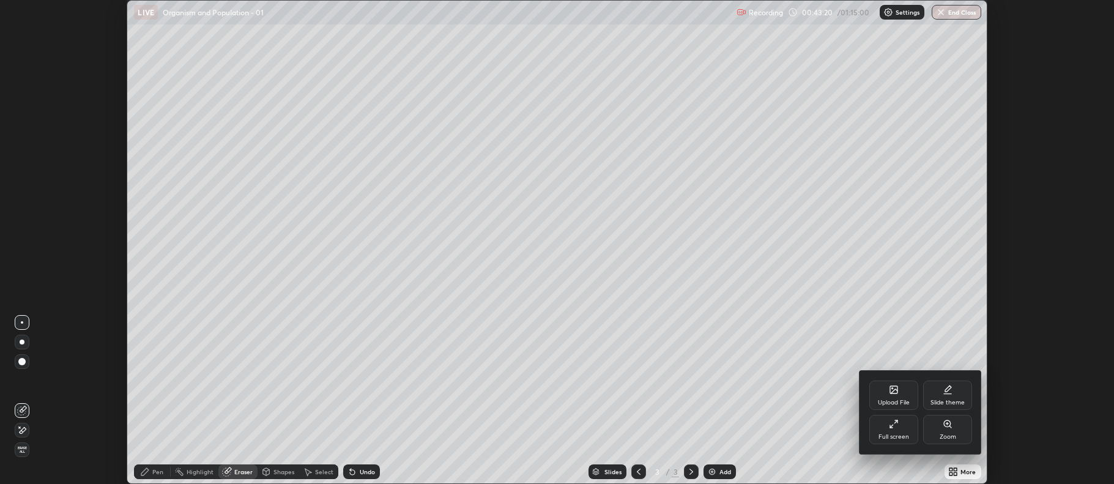
click at [899, 438] on div "Full screen" at bounding box center [894, 437] width 31 height 6
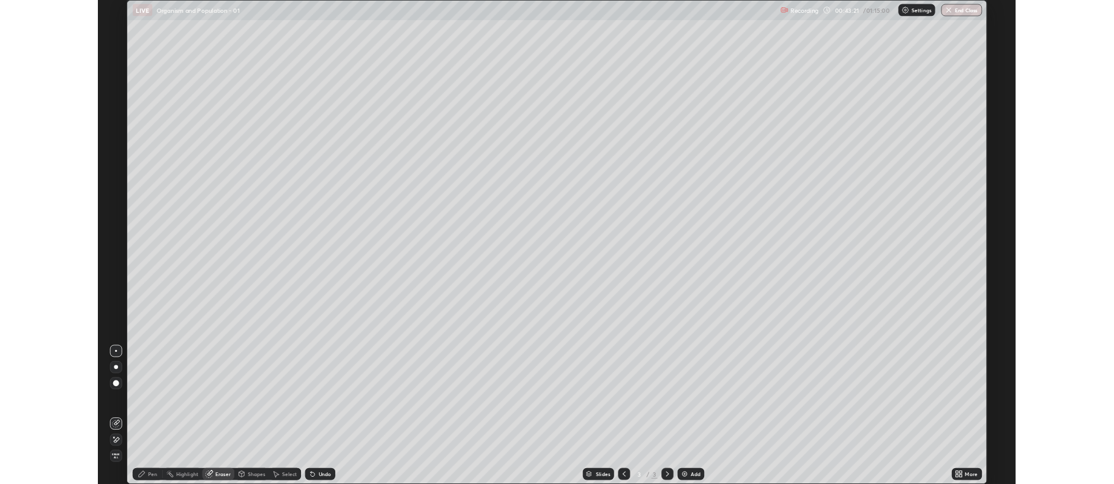
scroll to position [587, 1114]
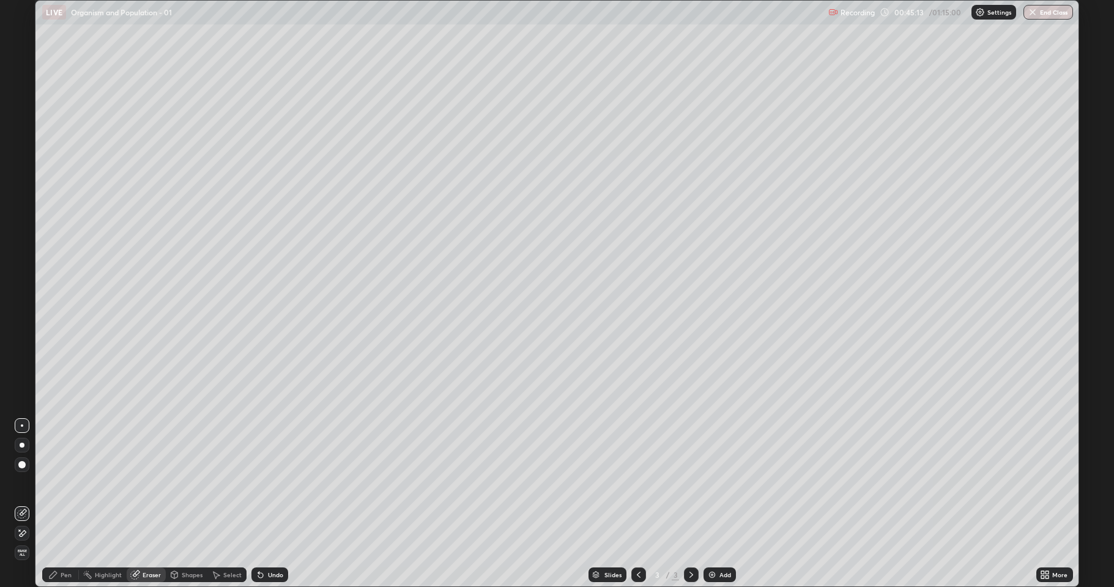
click at [691, 483] on icon at bounding box center [691, 575] width 10 height 10
click at [718, 483] on div "Add" at bounding box center [720, 575] width 32 height 15
click at [1047, 15] on button "End Class" at bounding box center [1049, 12] width 50 height 15
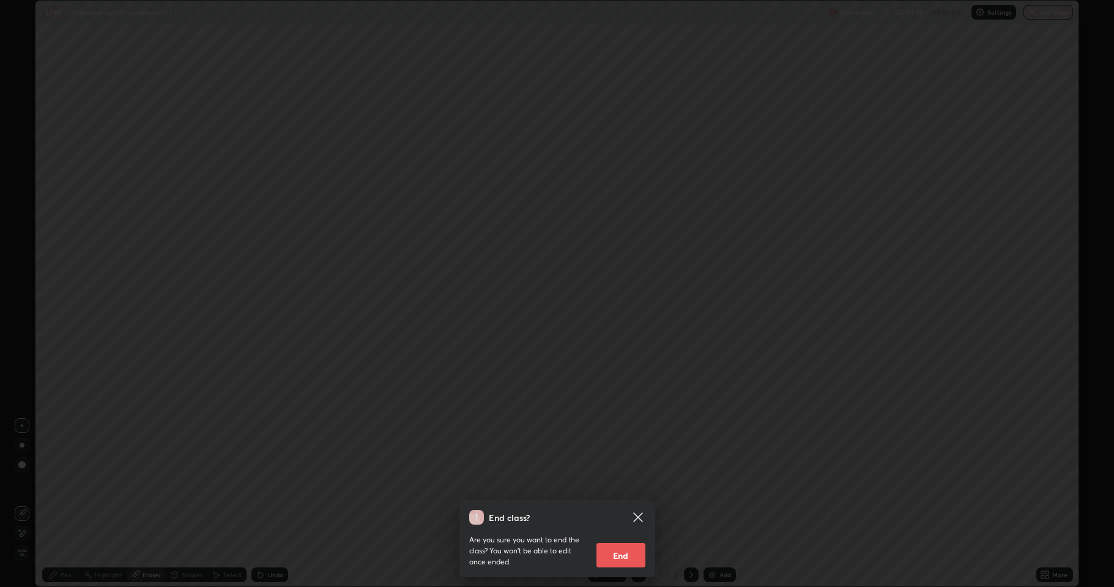
click at [529, 367] on div "End class? Are you sure you want to end the class? You won’t be able to edit on…" at bounding box center [557, 293] width 1114 height 587
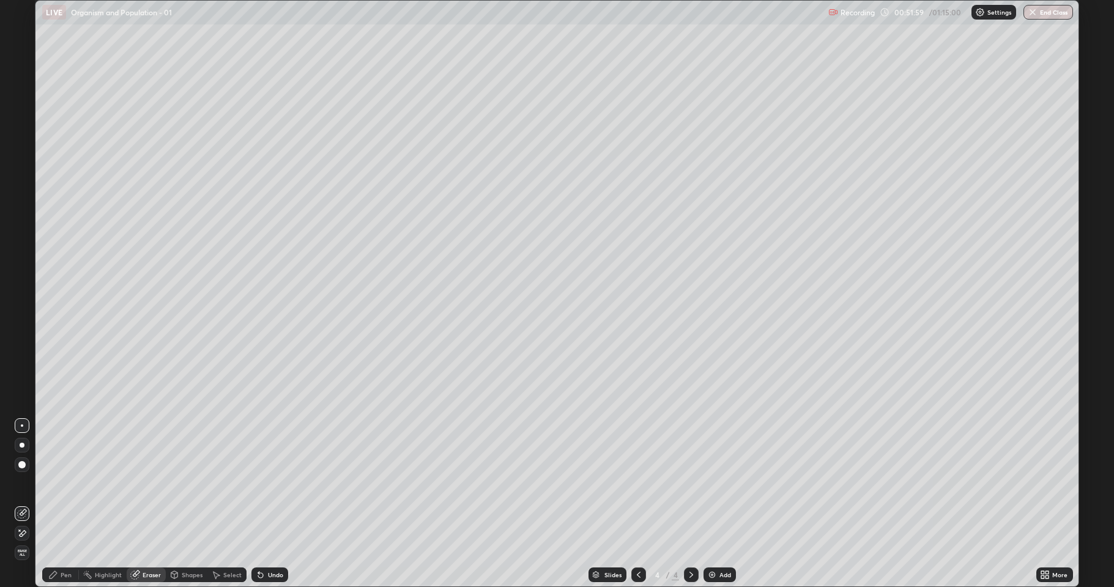
click at [1044, 15] on button "End Class" at bounding box center [1049, 12] width 50 height 15
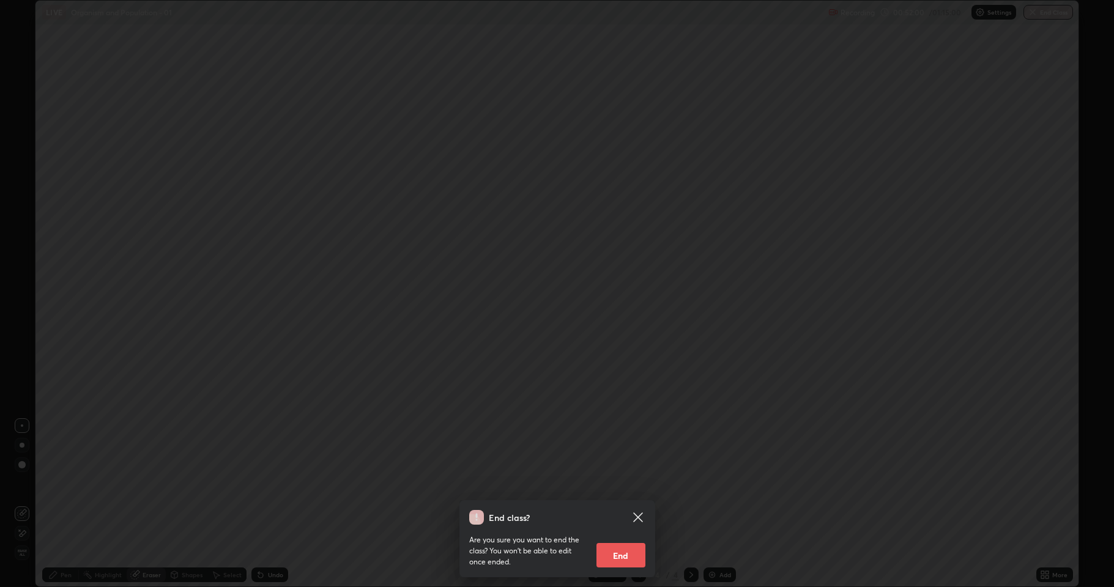
click at [627, 483] on button "End" at bounding box center [620, 555] width 49 height 24
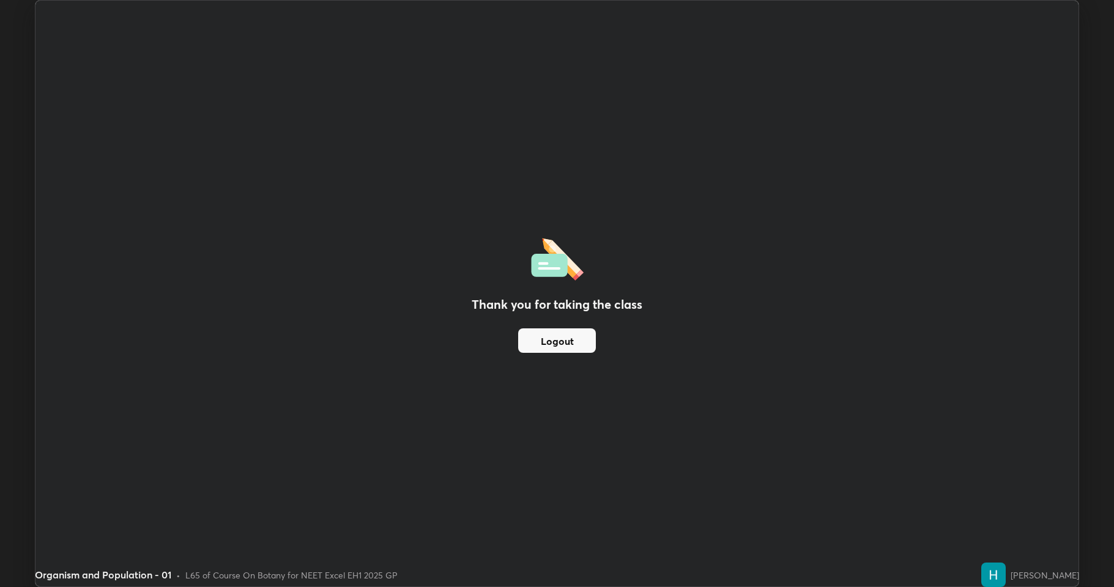
click at [624, 483] on div "Thank you for taking the class Logout" at bounding box center [556, 294] width 1043 height 586
click at [552, 338] on button "Logout" at bounding box center [557, 341] width 78 height 24
click at [980, 216] on div "Thank you for taking the class Logout" at bounding box center [556, 294] width 1043 height 586
click at [571, 336] on button "Logout" at bounding box center [557, 341] width 78 height 24
click at [565, 339] on button "Logout" at bounding box center [557, 341] width 78 height 24
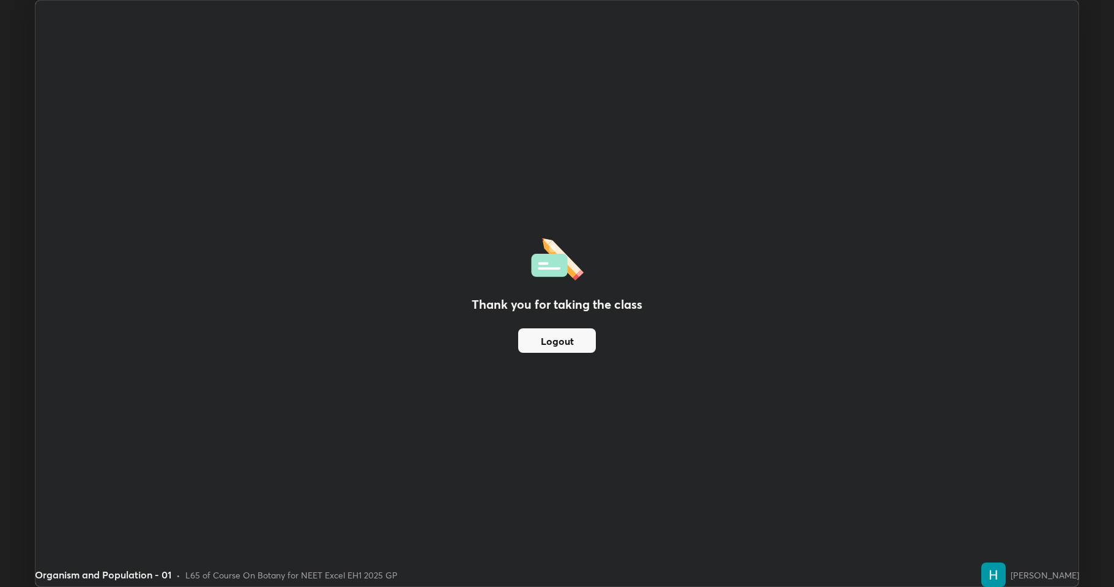
click at [563, 351] on button "Logout" at bounding box center [557, 341] width 78 height 24
click at [573, 342] on button "Logout" at bounding box center [557, 341] width 78 height 24
click at [573, 346] on button "Logout" at bounding box center [557, 341] width 78 height 24
click at [556, 332] on button "Logout" at bounding box center [557, 341] width 78 height 24
click at [587, 335] on button "Logout" at bounding box center [557, 341] width 78 height 24
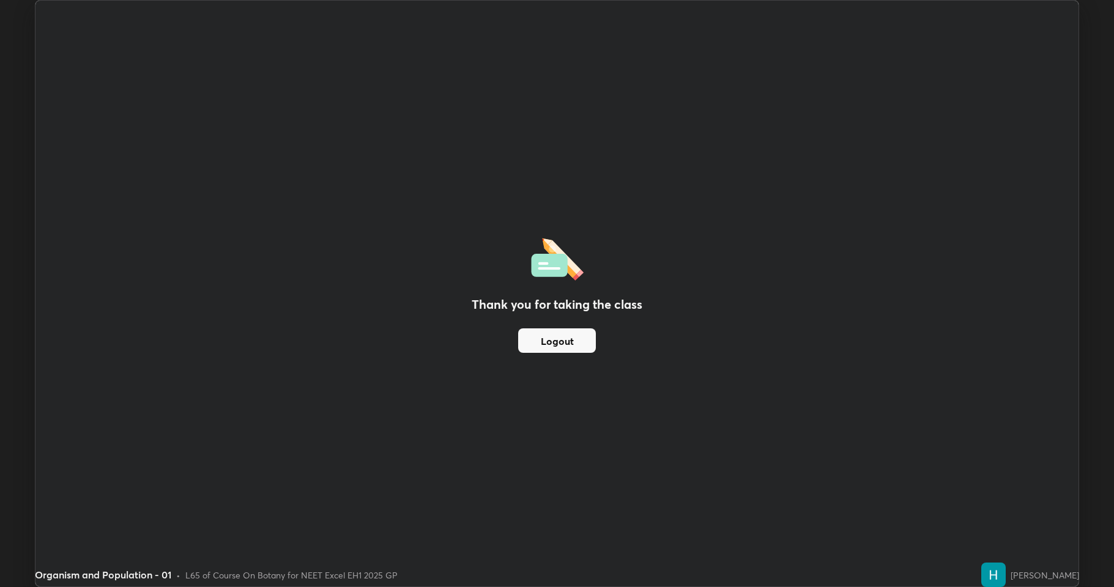
click at [567, 341] on button "Logout" at bounding box center [557, 341] width 78 height 24
click at [1057, 76] on div "Thank you for taking the class Logout" at bounding box center [556, 294] width 1043 height 586
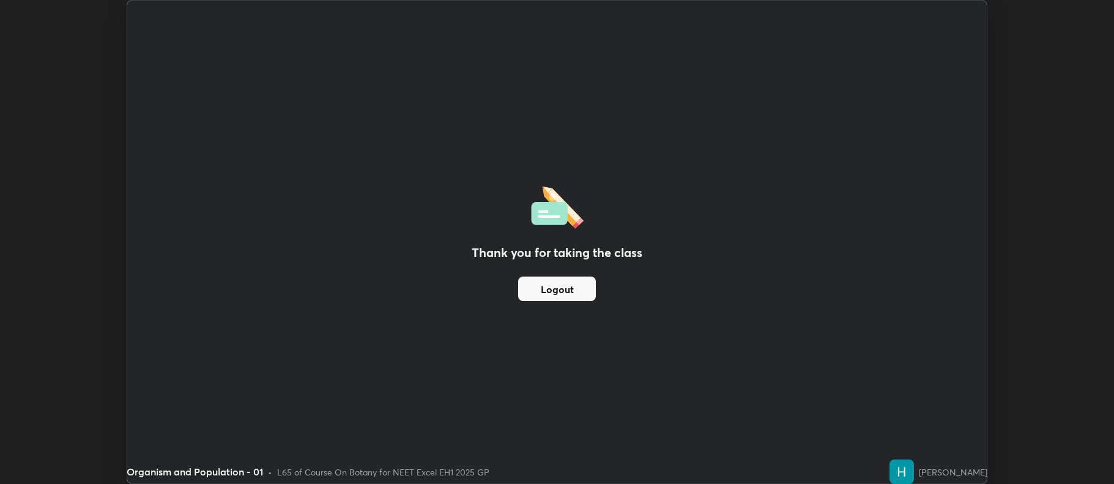
scroll to position [60694, 60063]
